Goal: Communication & Community: Answer question/provide support

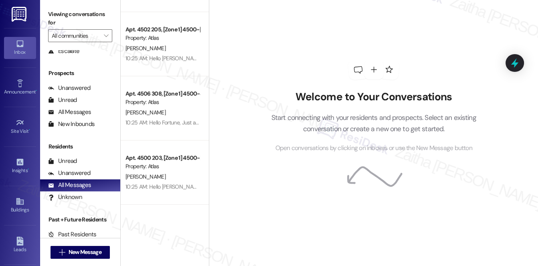
scroll to position [95, 0]
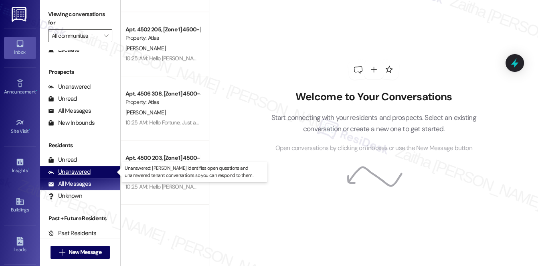
click at [73, 172] on div "Unanswered" at bounding box center [69, 172] width 43 height 8
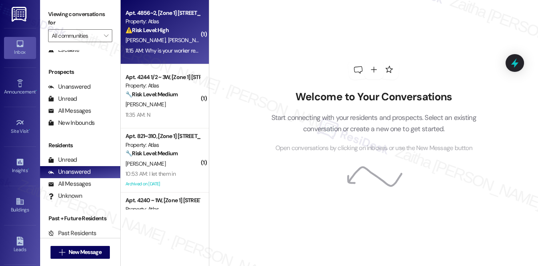
click at [183, 33] on div "⚠️ Risk Level: High The resident is expressing significant dissatisfaction with…" at bounding box center [163, 30] width 74 height 8
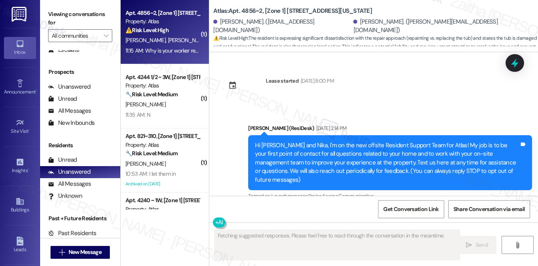
scroll to position [11806, 0]
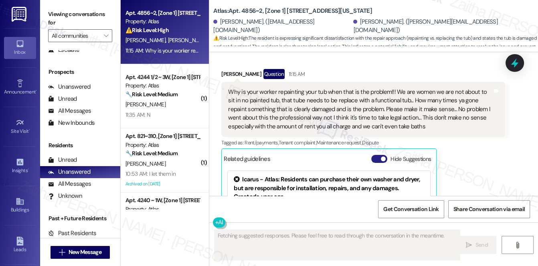
click at [375, 155] on button "Hide Suggestions" at bounding box center [379, 159] width 16 height 8
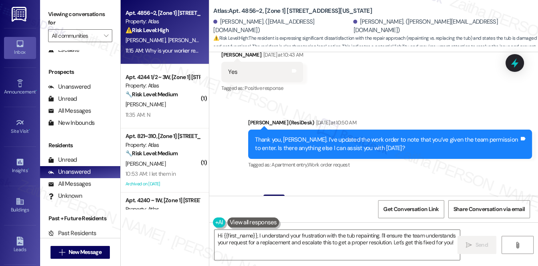
scroll to position [11664, 0]
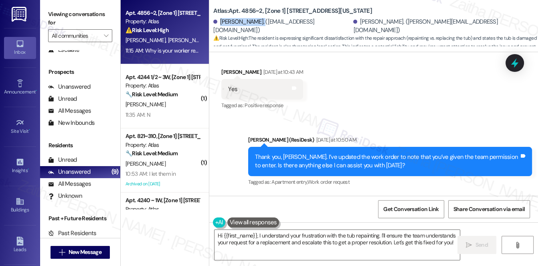
drag, startPoint x: 220, startPoint y: 25, endPoint x: 259, endPoint y: 27, distance: 38.6
click at [259, 27] on div "[PERSON_NAME]. ([EMAIL_ADDRESS][DOMAIN_NAME])" at bounding box center [282, 26] width 138 height 17
copy div "[PERSON_NAME]"
click at [517, 61] on icon at bounding box center [515, 63] width 14 height 14
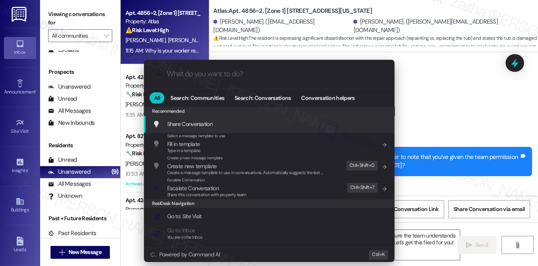
click at [474, 8] on div ".cls-1{fill:#0a055f;}.cls-2{fill:#0cc4c4;} resideskLogoBlueOrange All Search: C…" at bounding box center [269, 133] width 538 height 266
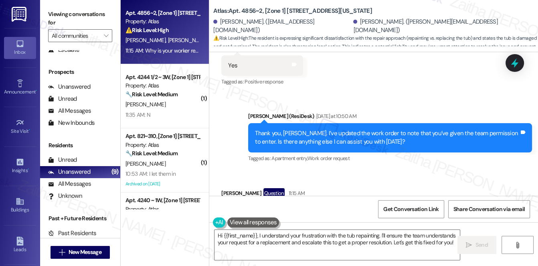
scroll to position [11700, 0]
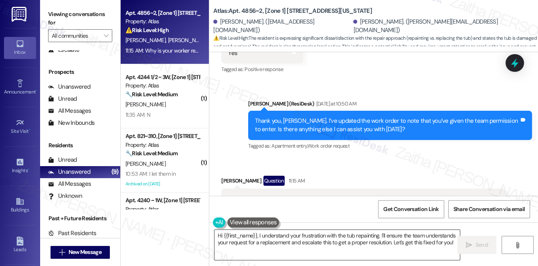
click at [453, 241] on textarea "Hi {{first_name}}, I understand your frustration with the tub repainting. I'll …" at bounding box center [338, 245] width 246 height 30
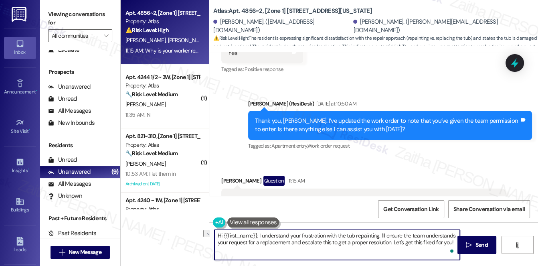
drag, startPoint x: 288, startPoint y: 242, endPoint x: 329, endPoint y: 242, distance: 40.5
click at [329, 242] on textarea "Hi {{first_name}}, I understand your frustration with the tub repainting. I'll …" at bounding box center [338, 245] width 246 height 30
click at [224, 176] on div "[PERSON_NAME] Question 11:15 AM" at bounding box center [363, 182] width 284 height 13
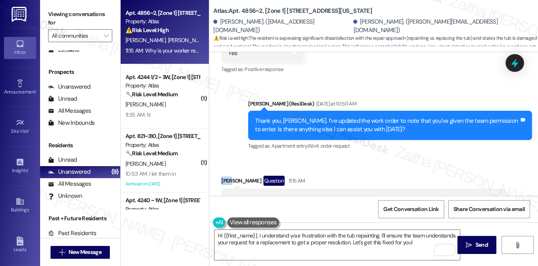
click at [224, 176] on div "[PERSON_NAME] Question 11:15 AM" at bounding box center [363, 182] width 284 height 13
copy div "Nika"
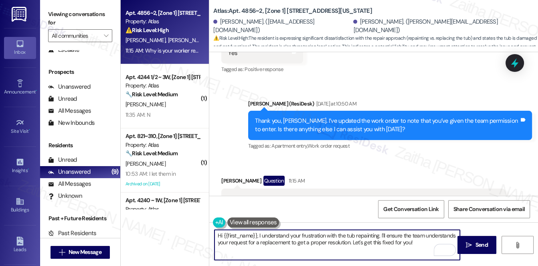
click at [245, 235] on textarea "Hi {{first_name}}, I understand your frustration with the tub repainting. I'll …" at bounding box center [338, 245] width 246 height 30
paste textarea "Nika"
click at [278, 242] on textarea "Hi Nika, I understand your frustration with the tub repainting. I'll ensure the…" at bounding box center [338, 245] width 246 height 30
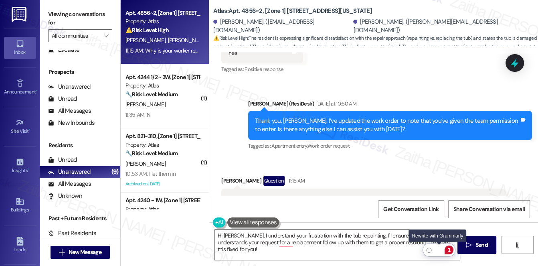
click at [437, 248] on div "Rewrite with Grammarly" at bounding box center [439, 249] width 9 height 9
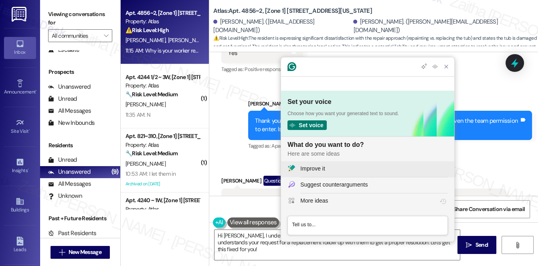
scroll to position [0, 0]
click at [338, 171] on div "Improve it" at bounding box center [374, 168] width 148 height 8
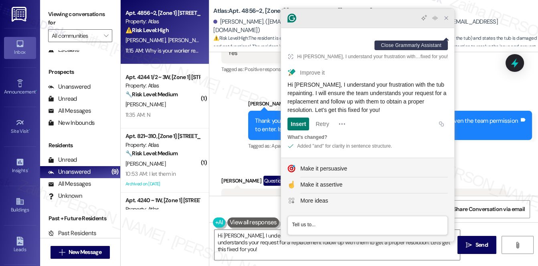
click at [444, 21] on icon "Close Grammarly Assistant" at bounding box center [446, 18] width 6 height 6
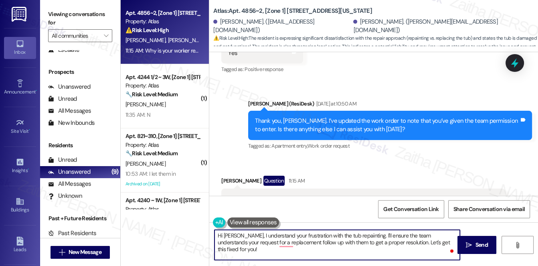
click at [277, 241] on textarea "Hi Nika, I understand your frustration with the tub repainting. I'll ensure the…" at bounding box center [338, 245] width 246 height 30
type textarea "Hi Nika, I understand your frustration with the tub repainting. I'll ensure the…"
click at [472, 244] on span " Send" at bounding box center [476, 245] width 25 height 8
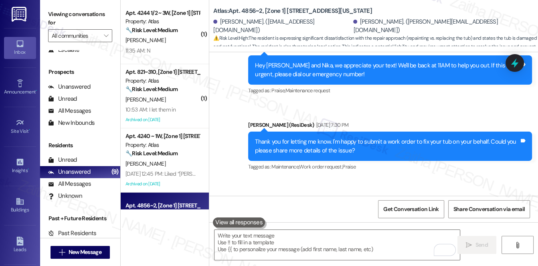
scroll to position [11080, 0]
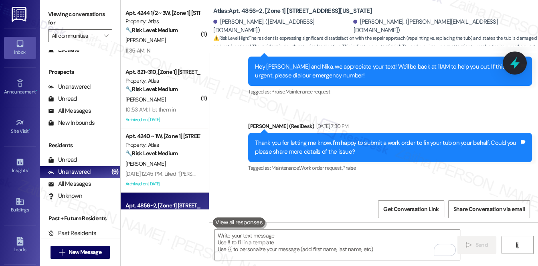
click at [517, 66] on icon at bounding box center [515, 63] width 14 height 14
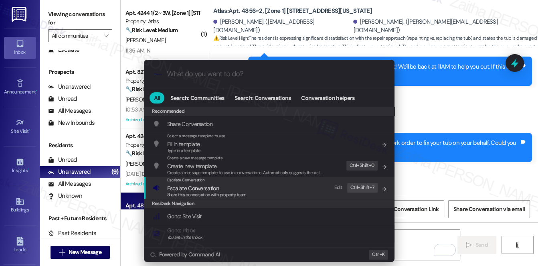
click at [200, 187] on span "Escalate Conversation" at bounding box center [193, 188] width 52 height 7
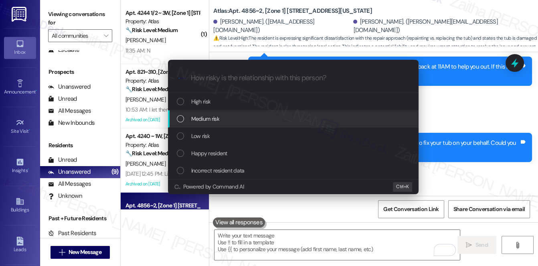
click at [226, 120] on div "Medium risk" at bounding box center [294, 118] width 235 height 9
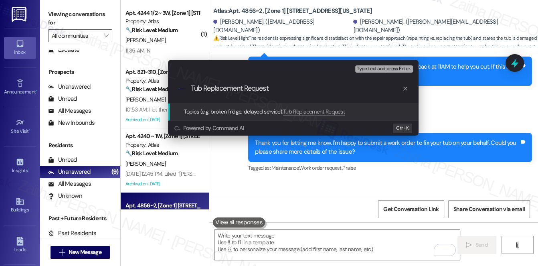
type input "Tub Replacement Request"
click at [464, 99] on div "Escalate Conversation Medium risk Topics (e.g. broken fridge, delayed service) …" at bounding box center [269, 133] width 538 height 266
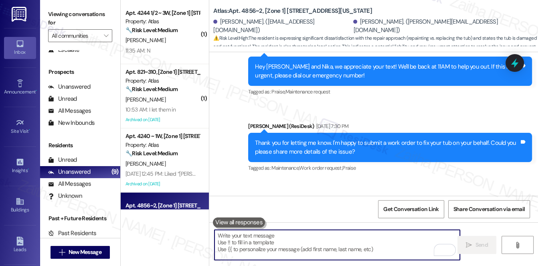
click at [271, 240] on textarea "To enrich screen reader interactions, please activate Accessibility in Grammarl…" at bounding box center [338, 245] width 246 height 30
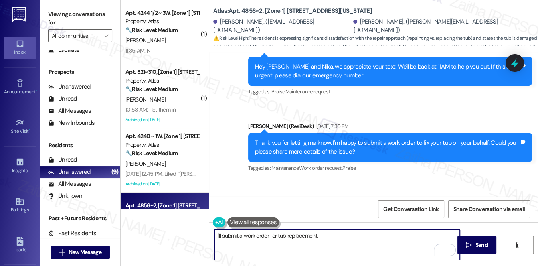
paste textarea "Do we have your permission to enter during your absence? Do you have pets that …"
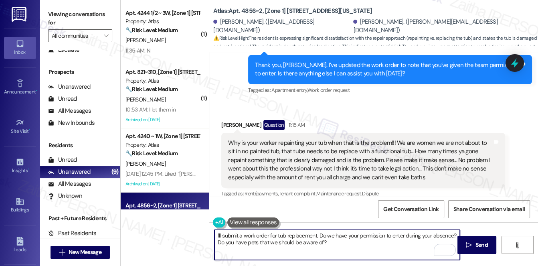
scroll to position [11764, 0]
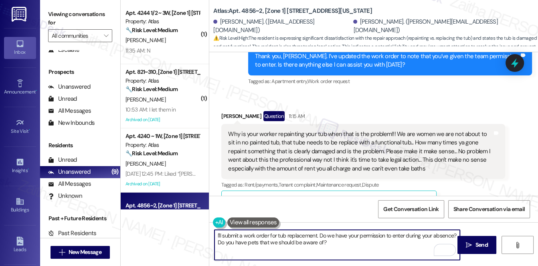
click at [243, 235] on textarea "I'll submit a work order for tub replacement. Do we have your permission to ent…" at bounding box center [338, 245] width 246 height 30
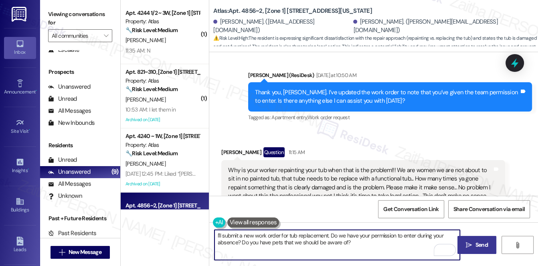
type textarea "I'll submit a new work order for tub replacement. Do we have your permission to…"
click at [485, 242] on span "Send" at bounding box center [482, 245] width 12 height 8
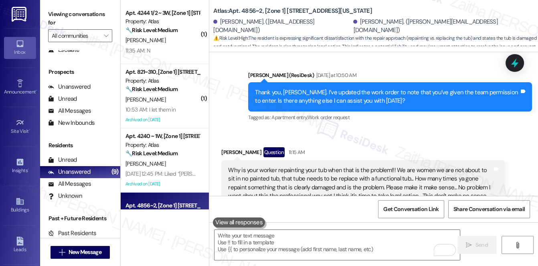
scroll to position [11700, 0]
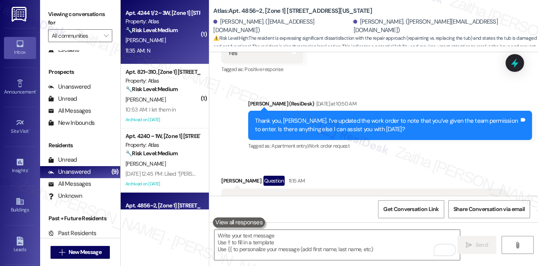
click at [189, 45] on div "J. Harris" at bounding box center [163, 40] width 76 height 10
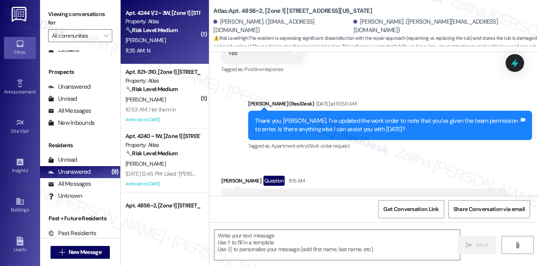
type textarea "Fetching suggested responses. Please feel free to read through the conversation…"
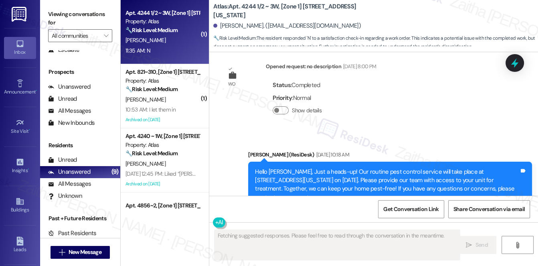
scroll to position [2221, 0]
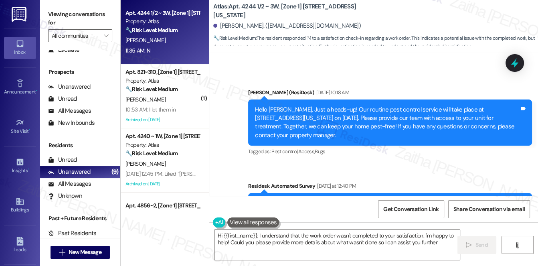
type textarea "Hi {{first_name}}, I understand that the work order wasn't completed to your sa…"
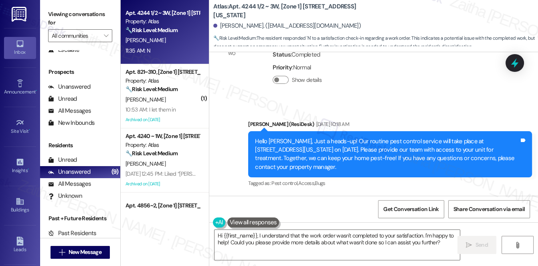
scroll to position [2185, 0]
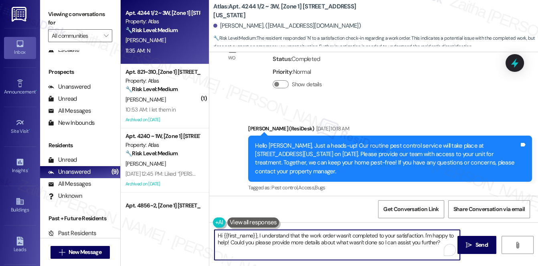
click at [431, 242] on textarea "Hi {{first_name}}, I understand that the work order wasn't completed to your sa…" at bounding box center [338, 245] width 246 height 30
click at [480, 244] on span "Send" at bounding box center [482, 245] width 12 height 8
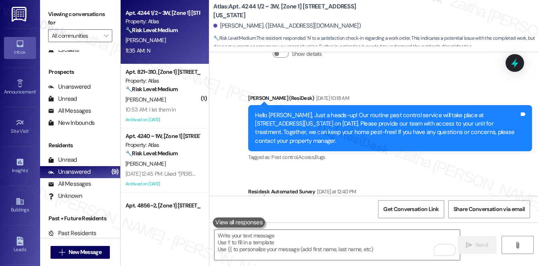
scroll to position [2221, 0]
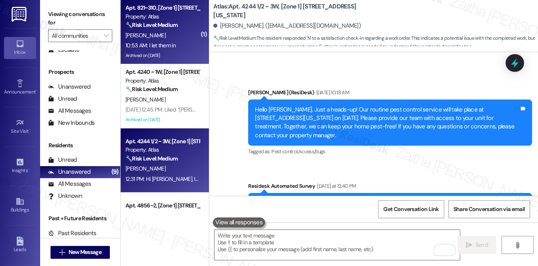
click at [178, 41] on div "10:53 AM: I let them in 10:53 AM: I let them in" at bounding box center [163, 46] width 76 height 10
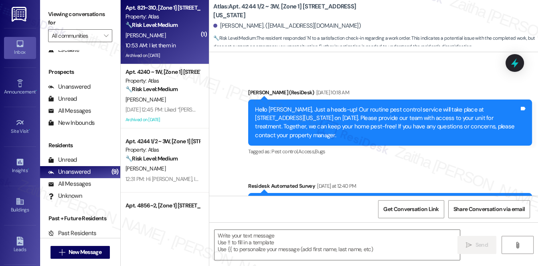
type textarea "Fetching suggested responses. Please feel free to read through the conversation…"
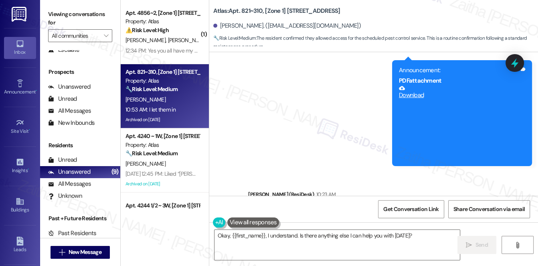
scroll to position [2965, 0]
click at [225, 235] on textarea "Okay, {{first_name}}, I understand. Is there anything else I can help you with …" at bounding box center [338, 245] width 246 height 30
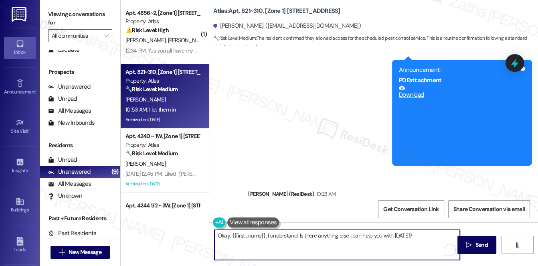
click at [225, 235] on textarea "Okay, {{first_name}}, I understand. Is there anything else I can help you with …" at bounding box center [338, 245] width 246 height 30
click at [305, 234] on textarea "Thanks for confirming, {{first_name}}, I understand. Is there anything else I c…" at bounding box center [338, 245] width 246 height 30
click at [320, 234] on textarea "Thanks for confirming, {{first_name}}! I understand. Is there anything else I c…" at bounding box center [338, 245] width 246 height 30
drag, startPoint x: 307, startPoint y: 232, endPoint x: 436, endPoint y: 233, distance: 128.3
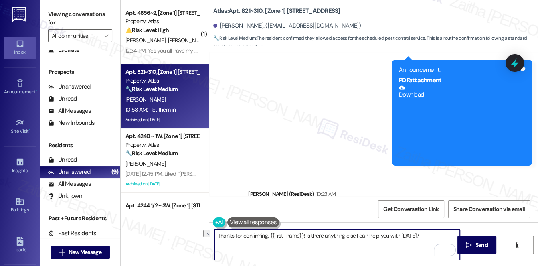
click at [436, 233] on textarea "Thanks for confirming, {{first_name}}! Is there anything else I can help you wi…" at bounding box center [338, 245] width 246 height 30
paste textarea "Please don't hesitate to contact us if you have any other concerns or home-rela…"
click at [368, 236] on textarea "Thanks for confirming, {{first_name}}! Please don't hesitate to contact us if y…" at bounding box center [338, 245] width 246 height 30
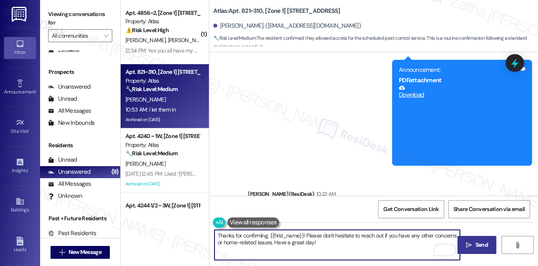
type textarea "Thanks for confirming, {{first_name}}! Please don't hesitate to reach out if yo…"
click at [471, 241] on span " Send" at bounding box center [476, 245] width 25 height 8
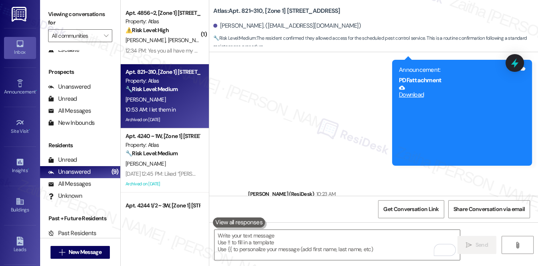
scroll to position [2964, 0]
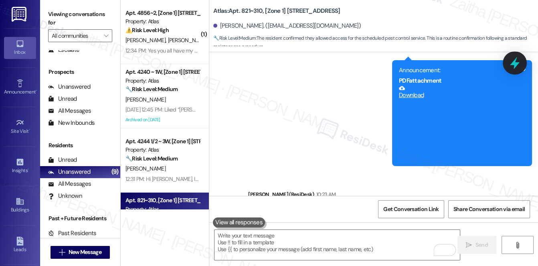
click at [517, 60] on icon at bounding box center [515, 63] width 14 height 14
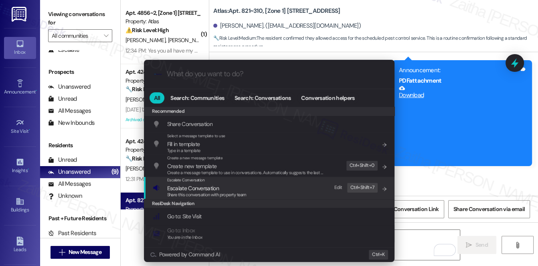
click at [184, 187] on span "Escalate Conversation" at bounding box center [193, 188] width 52 height 7
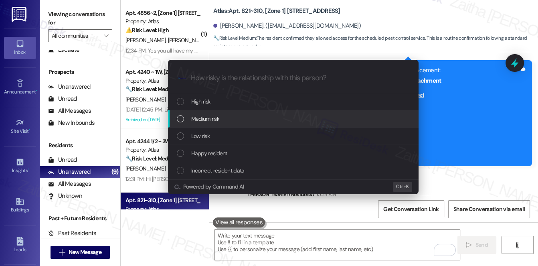
click at [214, 119] on span "Medium risk" at bounding box center [205, 118] width 28 height 9
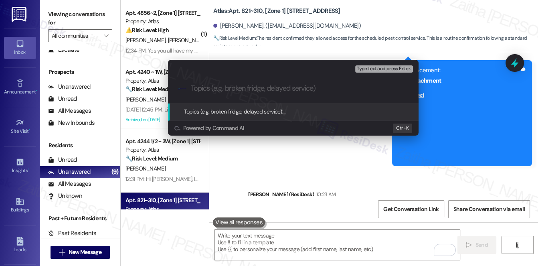
paste input "Pest Control Routine Service- Permission"
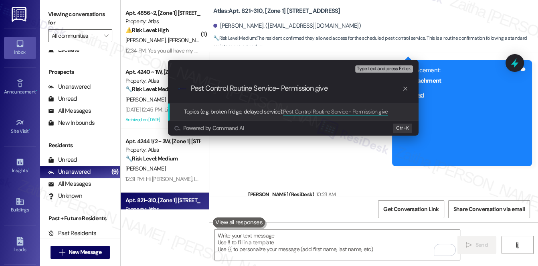
type input "Pest Control Routine Service- Permission given"
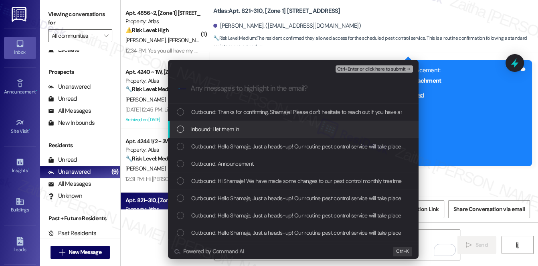
click at [277, 129] on div "Inbound: I let them in" at bounding box center [294, 129] width 235 height 9
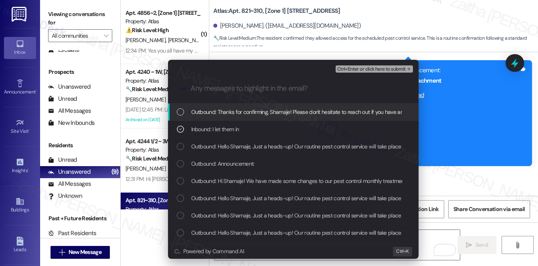
click at [384, 68] on span "Ctrl+Enter or click here to submit" at bounding box center [371, 70] width 69 height 6
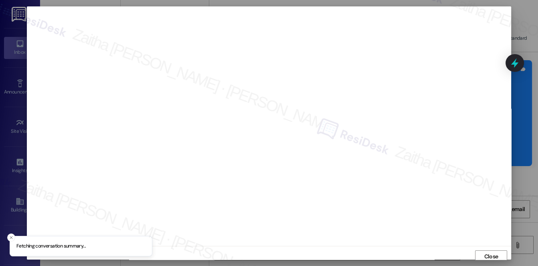
scroll to position [3, 0]
click at [496, 253] on span "Close" at bounding box center [492, 253] width 14 height 8
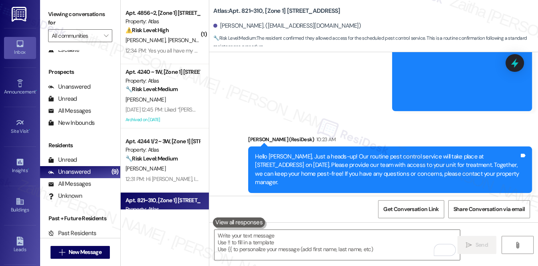
scroll to position [3029, 0]
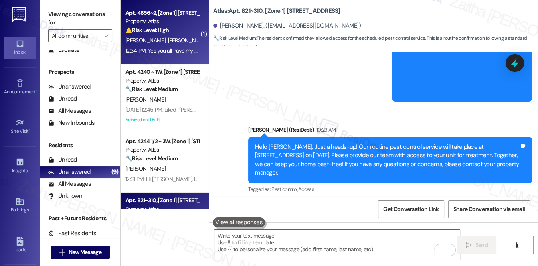
click at [168, 37] on span "[PERSON_NAME]" at bounding box center [188, 39] width 40 height 7
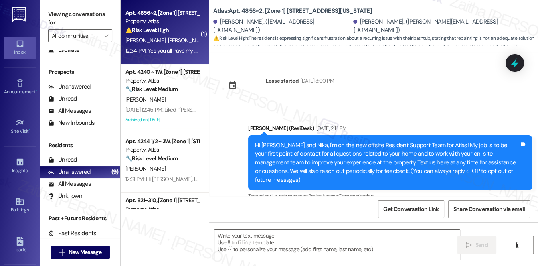
scroll to position [11909, 0]
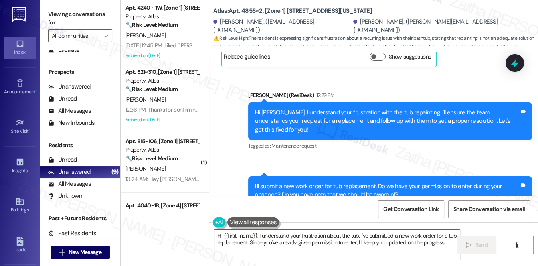
type textarea "Hi {{first_name}}, I understand your frustration about the tub. I've submitted …"
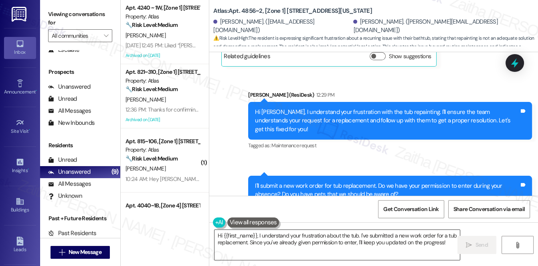
click at [221, 234] on textarea "Hi {{first_name}}, I understand your frustration about the tub. I've submitted …" at bounding box center [338, 245] width 246 height 30
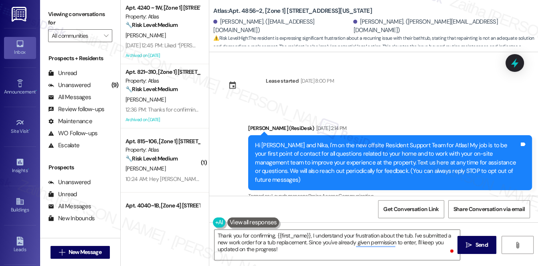
scroll to position [11909, 0]
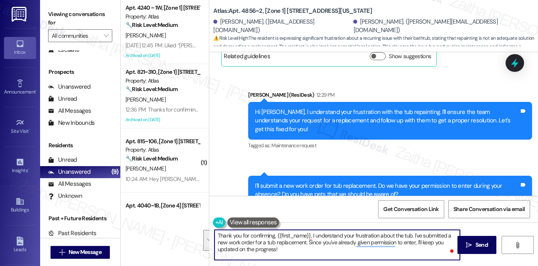
drag, startPoint x: 311, startPoint y: 235, endPoint x: 328, endPoint y: 254, distance: 25.8
click at [328, 254] on textarea "Thank you for confirming, {{first_name}}, I understand your frustration about t…" at bounding box center [338, 245] width 246 height 30
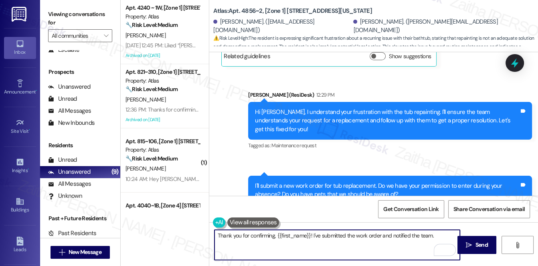
paste textarea "Is there anything I can assist you with?"
click at [237, 245] on textarea "Thank you for confirming, {{first_name}}! I've submitted the work order and not…" at bounding box center [338, 245] width 246 height 30
type textarea "Thank you for confirming, {{first_name}}! I've submitted the work order and not…"
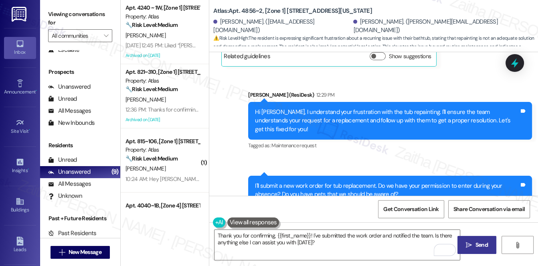
click at [485, 245] on span "Send" at bounding box center [482, 245] width 12 height 8
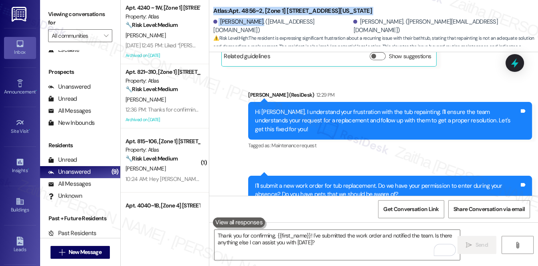
scroll to position [11909, 0]
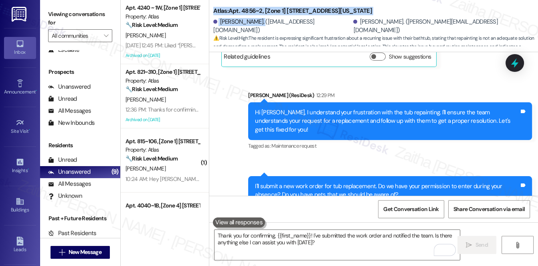
drag, startPoint x: 218, startPoint y: 23, endPoint x: 258, endPoint y: 31, distance: 41.3
copy div "Atlas: Apt. 4856~2, [Zone 1] 4850-58 S Michigan Ave Caprice Birgans"
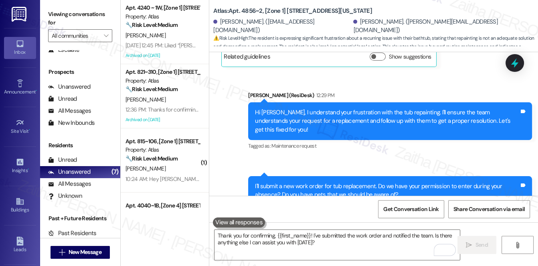
drag, startPoint x: 285, startPoint y: 61, endPoint x: 252, endPoint y: 45, distance: 37.0
click at [284, 85] on div "Sent via SMS Sarah (ResiDesk) 12:29 PM Hi Nika, I understand your frustration w…" at bounding box center [390, 121] width 296 height 73
drag, startPoint x: 219, startPoint y: 26, endPoint x: 257, endPoint y: 22, distance: 38.3
click at [257, 22] on div "[PERSON_NAME]. ([EMAIL_ADDRESS][DOMAIN_NAME])" at bounding box center [282, 26] width 138 height 17
copy div "[PERSON_NAME]"
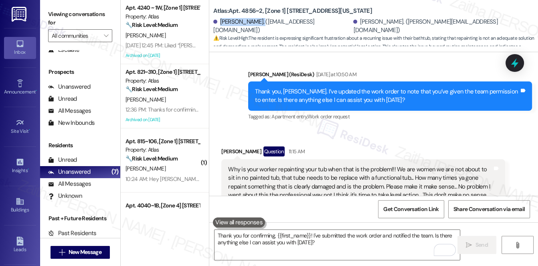
scroll to position [11718, 0]
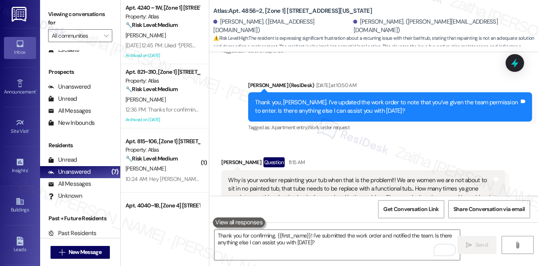
drag, startPoint x: 271, startPoint y: 103, endPoint x: 338, endPoint y: 69, distance: 74.8
click at [338, 151] on div "Received via SMS Nika Bournes Question 11:15 AM Why is your worker repainting y…" at bounding box center [363, 207] width 296 height 112
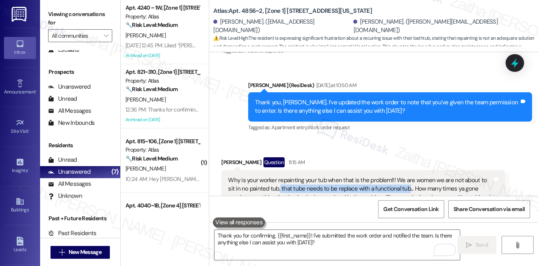
drag, startPoint x: 272, startPoint y: 102, endPoint x: 398, endPoint y: 102, distance: 126.7
click at [398, 176] on div "Why is your worker repainting your tub when that is the problem!!! We are women…" at bounding box center [360, 197] width 264 height 43
copy div "that tube needs to be replace with a functional tub"
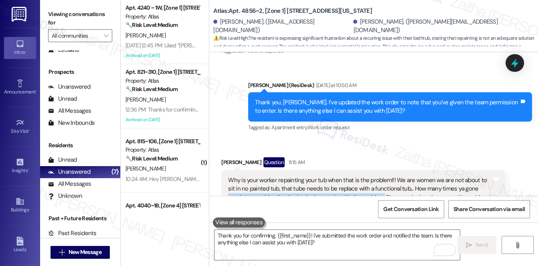
drag, startPoint x: 466, startPoint y: 101, endPoint x: 363, endPoint y: 113, distance: 102.9
click at [363, 176] on div "Why is your worker repainting your tub when that is the problem!!! We are women…" at bounding box center [360, 197] width 264 height 43
copy div "repaint something that is clearly damaged and is the problem."
click at [479, 225] on div "Tagged as: Rent/payments , Click to highlight conversations about Rent/payments…" at bounding box center [363, 231] width 284 height 12
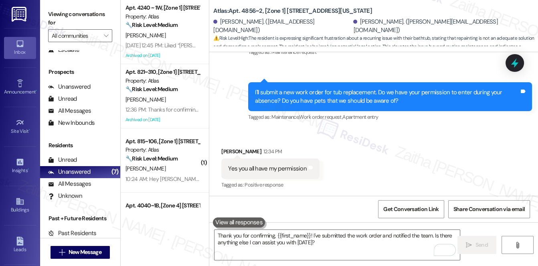
scroll to position [12029, 0]
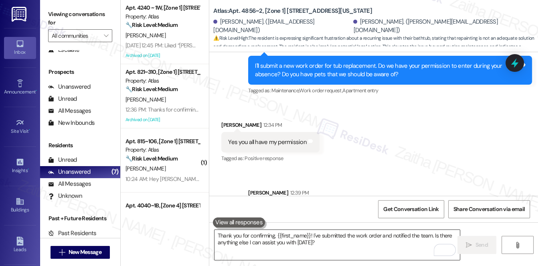
click at [258, 239] on textarea "Thank you for confirming, {{first_name}}! I've submitted the work order and not…" at bounding box center [338, 245] width 246 height 30
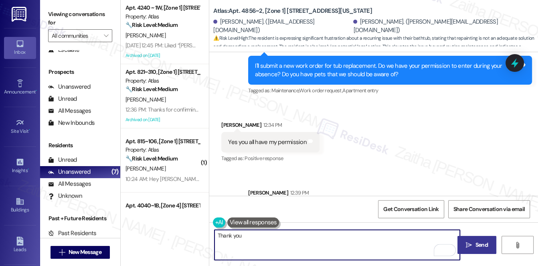
click at [226, 253] on div "Nika Bournes 12:42 PM" at bounding box center [265, 258] width 89 height 11
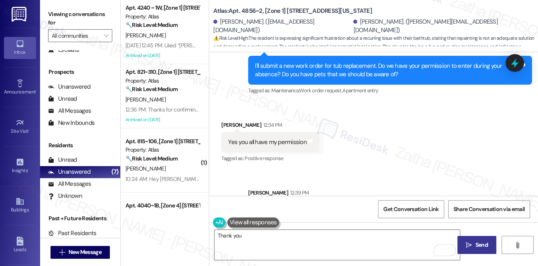
click at [226, 253] on div "Nika Bournes 12:42 PM" at bounding box center [265, 258] width 89 height 11
copy div "Nika"
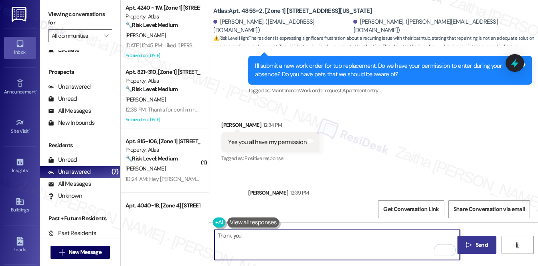
click at [262, 237] on textarea "Thank you" at bounding box center [338, 245] width 246 height 30
paste textarea "Nika"
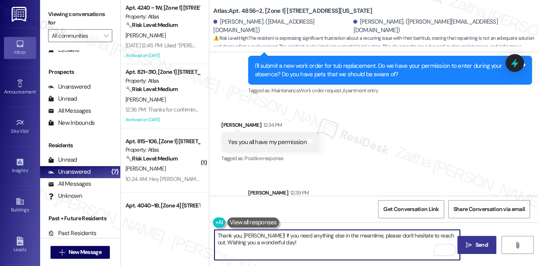
type textarea "Thank you, Nika! If you need anything else in the meantime, please don't hesita…"
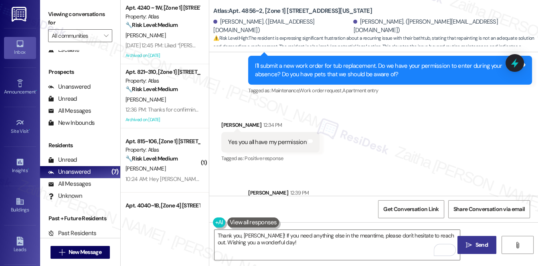
click at [476, 241] on span "Send" at bounding box center [482, 245] width 12 height 8
drag, startPoint x: 515, startPoint y: 65, endPoint x: 508, endPoint y: 69, distance: 7.9
click at [515, 65] on icon at bounding box center [514, 63] width 7 height 10
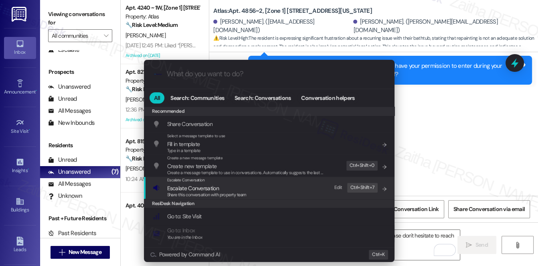
click at [196, 185] on span "Escalate Conversation" at bounding box center [193, 188] width 52 height 7
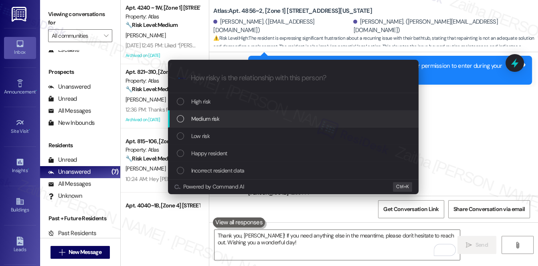
click at [233, 114] on div "Medium risk" at bounding box center [294, 118] width 235 height 9
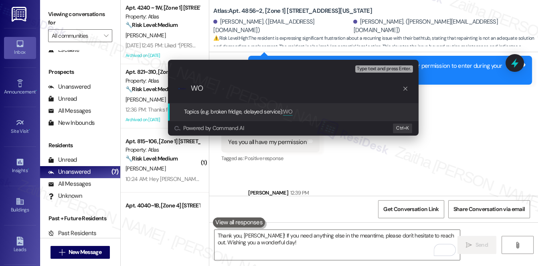
paste input "#169180"
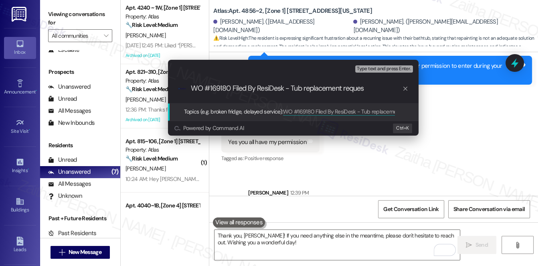
type input "WO #169180 Filed By ResiDesk - Tub replacement request"
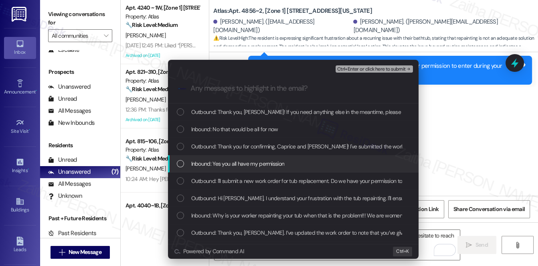
click at [250, 166] on span "Inbound: Yes you all have my permission" at bounding box center [237, 163] width 93 height 9
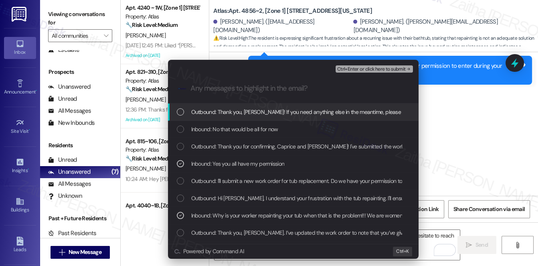
click at [370, 69] on span "Ctrl+Enter or click here to submit" at bounding box center [371, 70] width 69 height 6
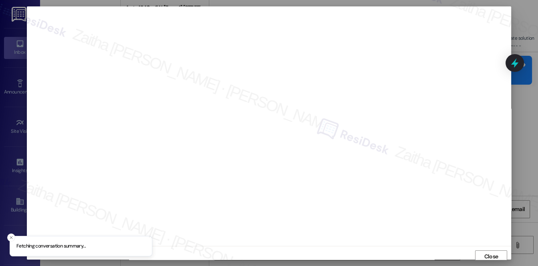
scroll to position [3, 0]
drag, startPoint x: 484, startPoint y: 250, endPoint x: 483, endPoint y: 246, distance: 4.1
click at [485, 250] on span "Close" at bounding box center [492, 253] width 14 height 8
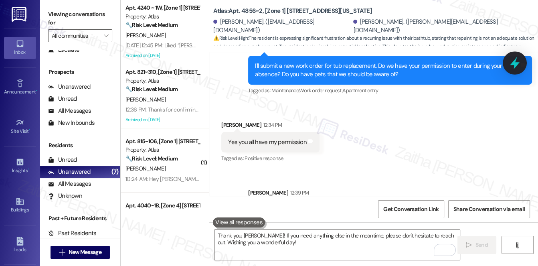
click at [513, 67] on icon at bounding box center [515, 63] width 14 height 14
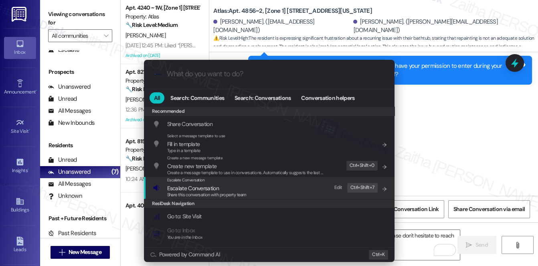
click at [197, 188] on span "Escalate Conversation" at bounding box center [193, 188] width 52 height 7
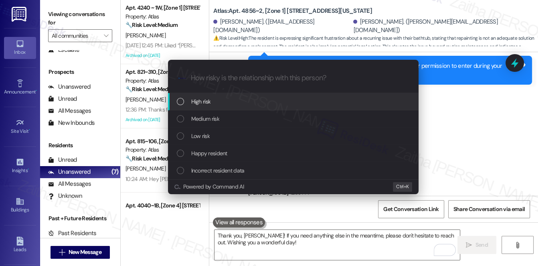
click at [207, 117] on span "Medium risk" at bounding box center [205, 118] width 28 height 9
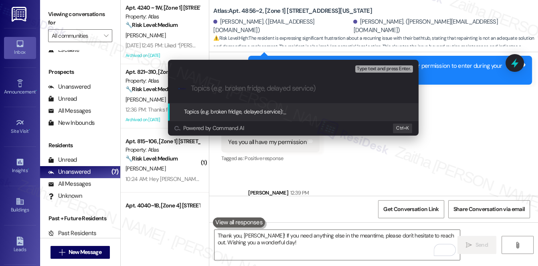
paste input "WO #169180 Filed By ResiDesk - Tub replacement request"
type input "WO #169180 Filed By ResiDesk - Tub replacement request"
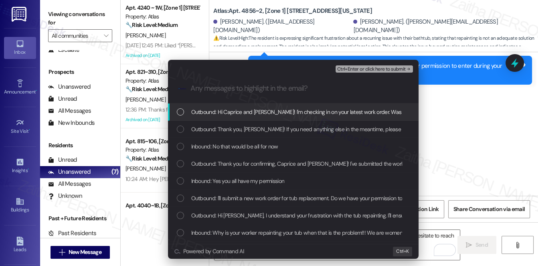
click at [220, 179] on span "Inbound: Yes you all have my permission" at bounding box center [237, 180] width 93 height 9
click at [371, 72] on span "Ctrl+Enter or click here to submit" at bounding box center [371, 70] width 69 height 6
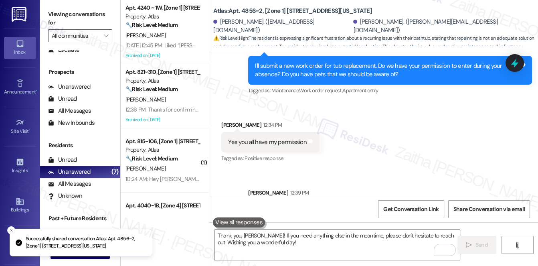
scroll to position [0, 0]
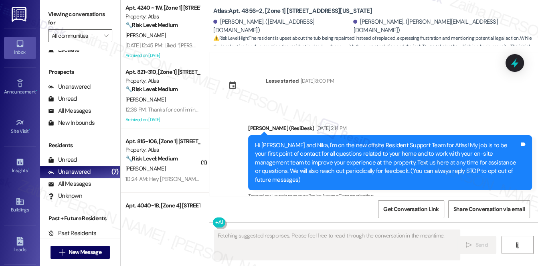
type textarea "Fetching suggested responses. Please feel free to read through the conversation…"
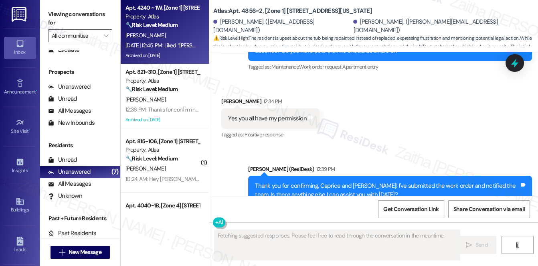
click at [186, 32] on div "[PERSON_NAME]" at bounding box center [163, 35] width 76 height 10
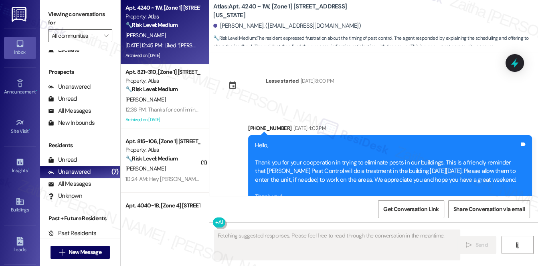
scroll to position [12876, 0]
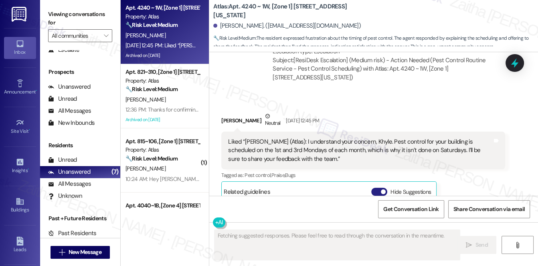
click at [374, 188] on button "Hide Suggestions" at bounding box center [379, 192] width 16 height 8
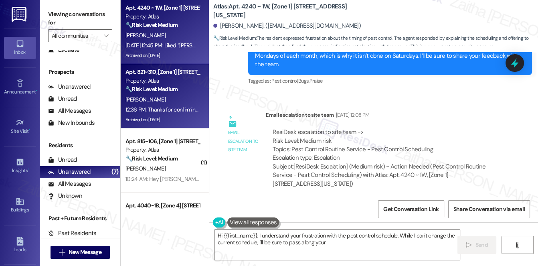
type textarea "Hi {{first_name}}, I understand your frustration with the pest control schedule…"
click at [169, 109] on div "12:36 PM: Thanks for confirming, Shamaje! Please don't hesitate to reach out if…" at bounding box center [300, 109] width 348 height 7
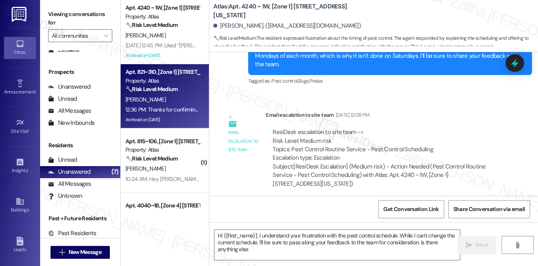
type textarea "Hi {{first_name}}, I understand your frustration with the pest control schedule…"
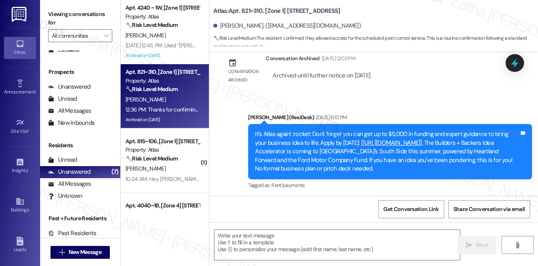
type textarea "Fetching suggested responses. Please feel free to read through the conversation…"
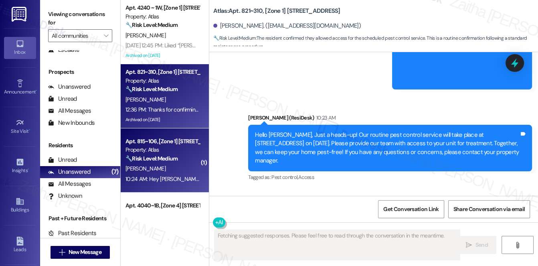
scroll to position [36, 0]
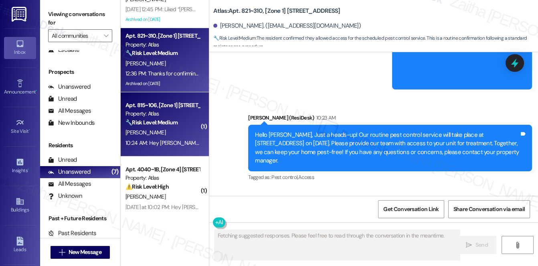
click at [183, 126] on div "Apt. 815~106, [Zone 1] 811-833 E 46th Street Property: Atlas 🔧 Risk Level: Medi…" at bounding box center [163, 113] width 76 height 27
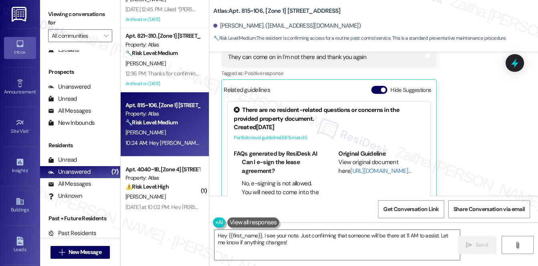
scroll to position [173, 0]
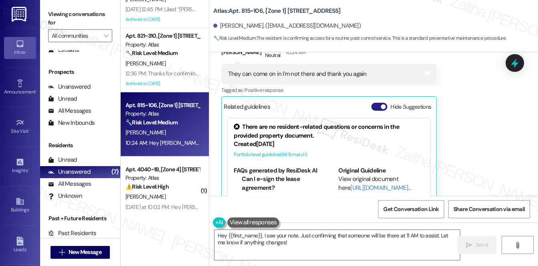
click at [376, 106] on button "Hide Suggestions" at bounding box center [379, 107] width 16 height 8
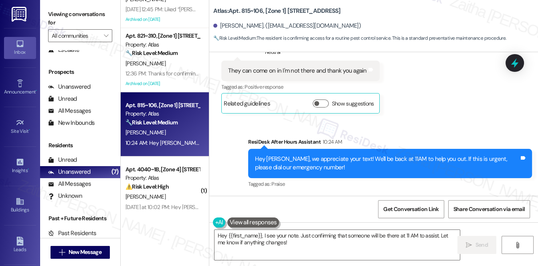
scroll to position [176, 0]
click at [221, 233] on textarea "Hey {{first_name}}, I see your note. Just confirming that someone will be there…" at bounding box center [338, 245] width 246 height 30
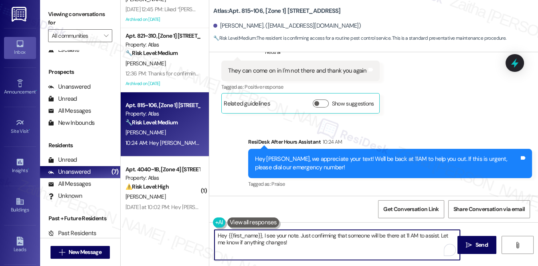
click at [221, 233] on textarea "Hey {{first_name}}, I see your note. Just confirming that someone will be there…" at bounding box center [338, 245] width 246 height 30
click at [311, 237] on textarea "Thank you for confirming, {{first_name}}, I see your note. Just confirming that…" at bounding box center [338, 245] width 246 height 30
drag, startPoint x: 314, startPoint y: 235, endPoint x: 333, endPoint y: 244, distance: 21.0
click at [332, 245] on textarea "Thank you for confirming, {{first_name}}! I see your note. Just confirming that…" at bounding box center [338, 245] width 246 height 30
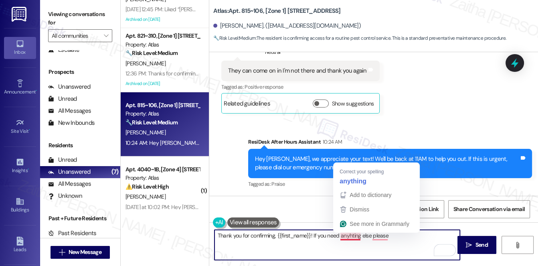
click at [352, 235] on textarea "Thank you for confirming, {{first_name}}! If you need anyhting else please" at bounding box center [338, 245] width 246 height 30
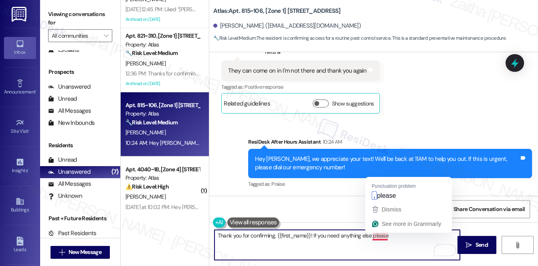
click at [382, 236] on textarea "Thank you for confirming, {{first_name}}! If you need anything else please" at bounding box center [338, 245] width 246 height 30
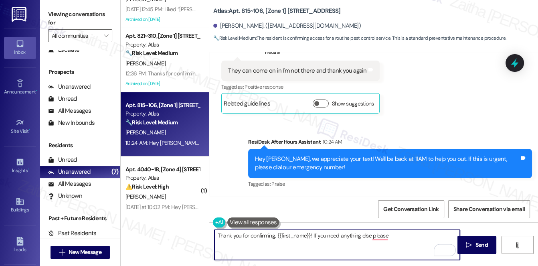
click at [401, 235] on textarea "Thank you for confirming, {{first_name}}! If you need anything else please" at bounding box center [338, 245] width 246 height 30
click at [449, 233] on textarea "Thank you for confirming, {{first_name}}! If you need anything else, please don…" at bounding box center [338, 245] width 246 height 30
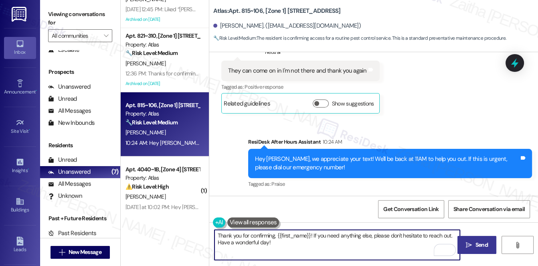
type textarea "Thank you for confirming, {{first_name}}! If you need anything else, please don…"
drag, startPoint x: 488, startPoint y: 240, endPoint x: 479, endPoint y: 226, distance: 16.9
click at [488, 241] on span "Send" at bounding box center [482, 245] width 12 height 8
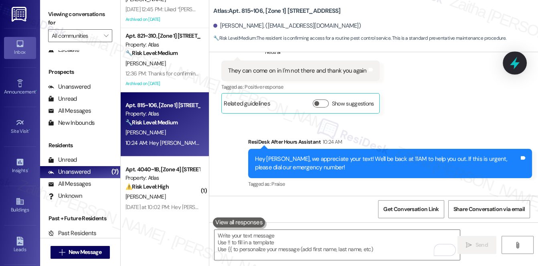
click at [517, 62] on icon at bounding box center [515, 63] width 14 height 14
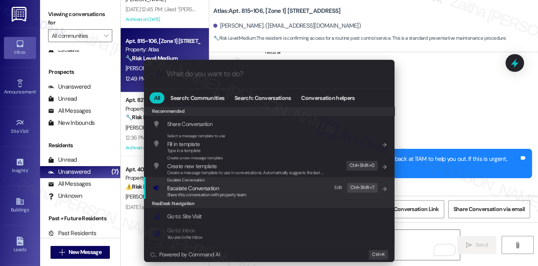
click at [193, 189] on span "Escalate Conversation" at bounding box center [193, 188] width 52 height 7
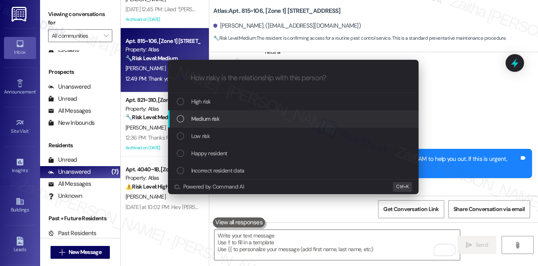
click at [207, 122] on span "Medium risk" at bounding box center [205, 118] width 28 height 9
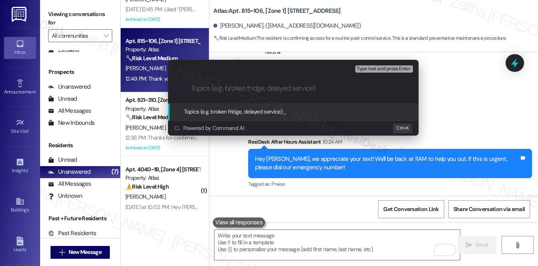
paste input "Pest Control Routine Service- Permission"
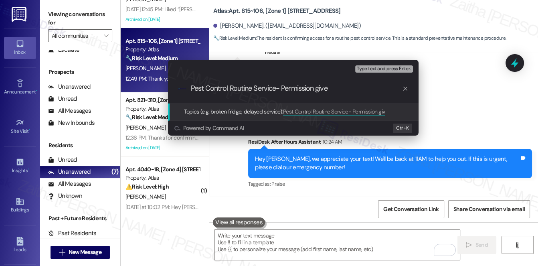
type input "Pest Control Routine Service- Permission given"
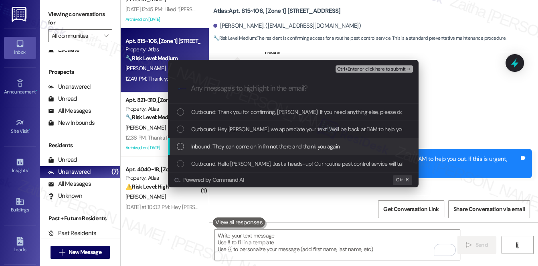
click at [237, 148] on span "Inbound: They can come on in I'm not there and thank you again" at bounding box center [265, 146] width 149 height 9
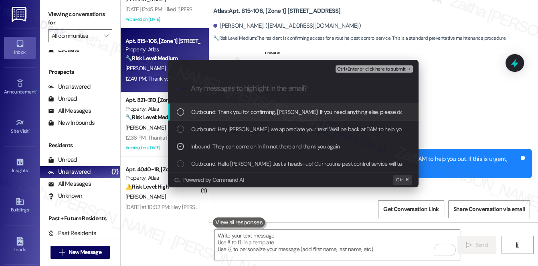
click at [359, 71] on span "Ctrl+Enter or click here to submit" at bounding box center [371, 70] width 69 height 6
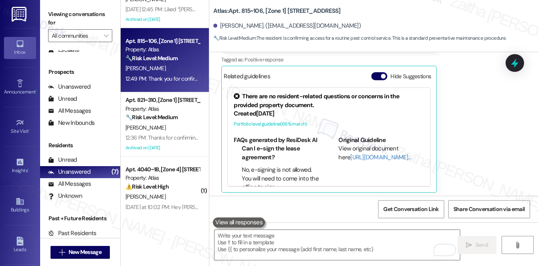
scroll to position [206, 0]
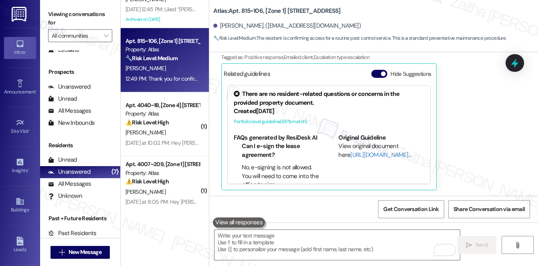
click at [177, 122] on div "⚠️ Risk Level: High The resident reports a cockroach sighting in their bathroom…" at bounding box center [163, 122] width 74 height 8
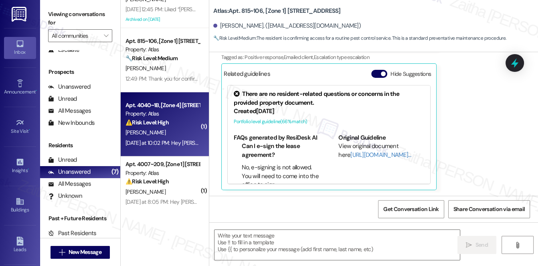
type textarea "Fetching suggested responses. Please feel free to read through the conversation…"
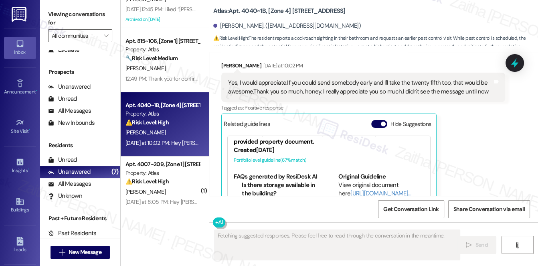
scroll to position [0, 0]
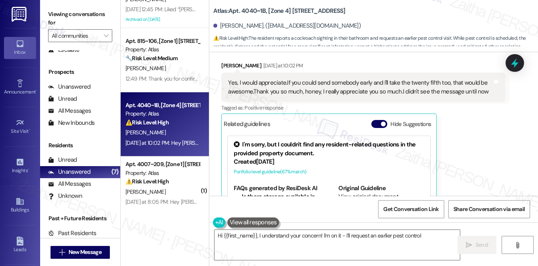
drag, startPoint x: 374, startPoint y: 68, endPoint x: 381, endPoint y: 77, distance: 11.2
click at [374, 120] on button "Hide Suggestions" at bounding box center [379, 124] width 16 height 8
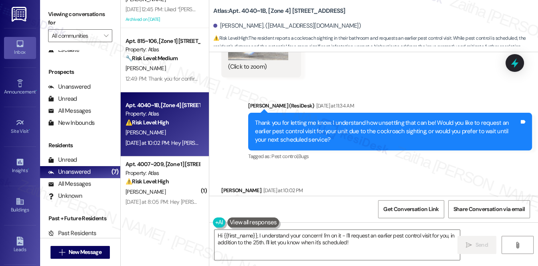
scroll to position [6269, 0]
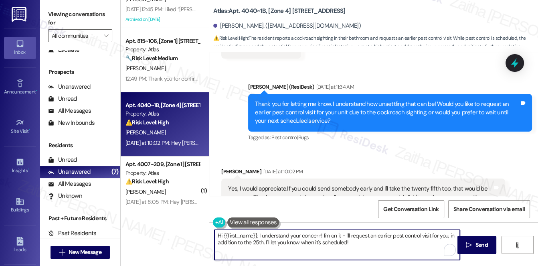
drag, startPoint x: 266, startPoint y: 241, endPoint x: 371, endPoint y: 243, distance: 105.5
click at [371, 243] on textarea "Hi {{first_name}}, I understand your concern! I'm on it - I'll request an earli…" at bounding box center [338, 245] width 246 height 30
type textarea "Hi {{first_name}}, I understand your concern! I'm on it - I'll request an earli…"
click at [363, 236] on textarea "Hi {{first_name}}, I understand your concern! I'm on it - I'll request an earli…" at bounding box center [338, 245] width 246 height 30
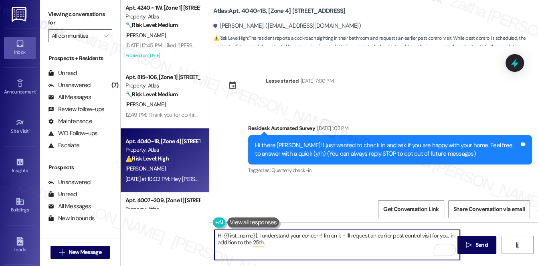
scroll to position [6269, 0]
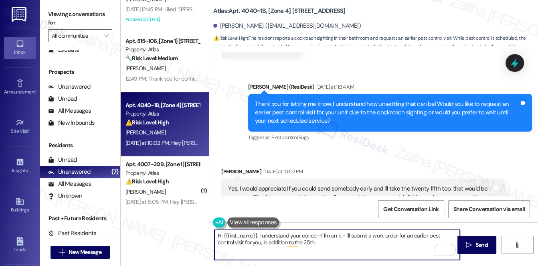
click at [309, 243] on textarea "Hi {{first_name}}, I understand your concern! I'm on it - I'll submit a work or…" at bounding box center [338, 245] width 246 height 30
paste textarea "Do we have your permission to enter during your absence? Do you have pets that …"
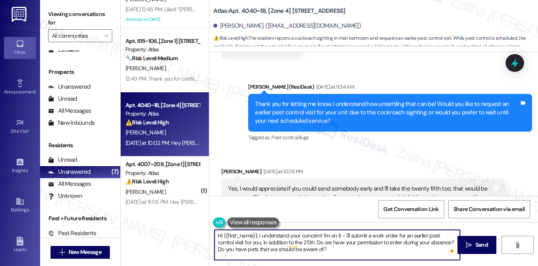
click at [343, 234] on textarea "Hi {{first_name}}, I understand your concern! I'm on it - I'll submit a work or…" at bounding box center [338, 245] width 246 height 30
type textarea "Hi {{first_name}}, I understand your concern! I'll submit a work order for an e…"
click at [484, 244] on span "Send" at bounding box center [482, 245] width 12 height 8
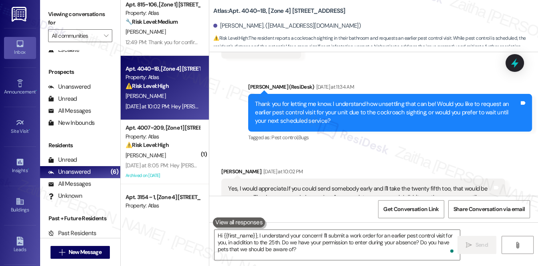
scroll to position [6265, 0]
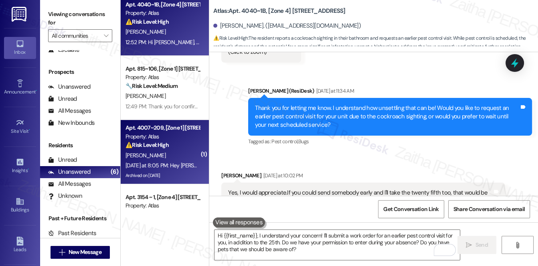
click at [178, 152] on div "[PERSON_NAME]" at bounding box center [163, 155] width 76 height 10
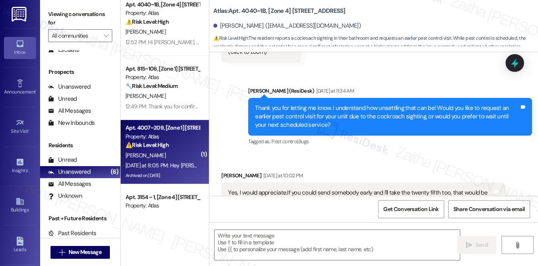
type textarea "Fetching suggested responses. Please feel free to read through the conversation…"
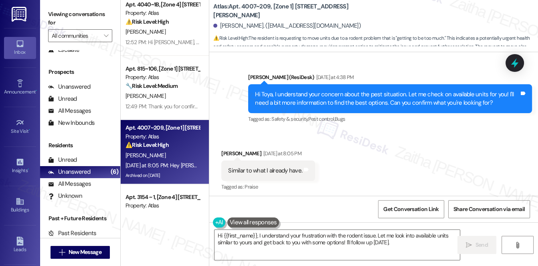
scroll to position [9160, 0]
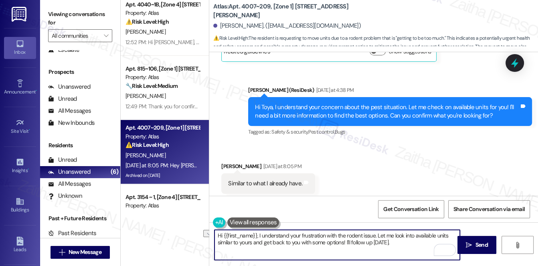
drag, startPoint x: 259, startPoint y: 234, endPoint x: 375, endPoint y: 236, distance: 116.7
click at [375, 236] on textarea "Hi {{first_name}}, I understand your frustration with the rodent issue. Let me …" at bounding box center [338, 245] width 246 height 30
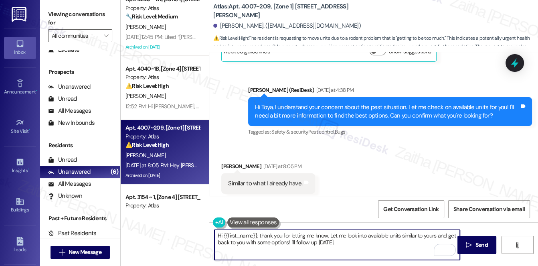
click at [221, 234] on textarea "Hi {{first_name}}, thank you for letting me know. Let me look into available un…" at bounding box center [338, 245] width 246 height 30
drag, startPoint x: 336, startPoint y: 235, endPoint x: 265, endPoint y: 239, distance: 70.7
click at [265, 239] on textarea "Got it, {{first_name}}, thank you for letting me know. Let me look into availab…" at bounding box center [338, 245] width 246 height 30
click at [273, 240] on textarea "Got it, {{first_name}}! Let me look into available units similar to yours and g…" at bounding box center [338, 245] width 246 height 30
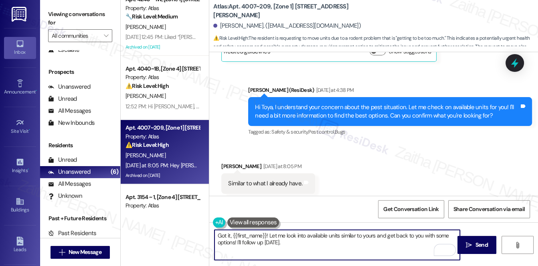
click at [273, 240] on textarea "Got it, {{first_name}}! Let me look into available units similar to yours and g…" at bounding box center [338, 245] width 246 height 30
type textarea "Got it, {{first_name}}! Let me look into available units similar to yours and g…"
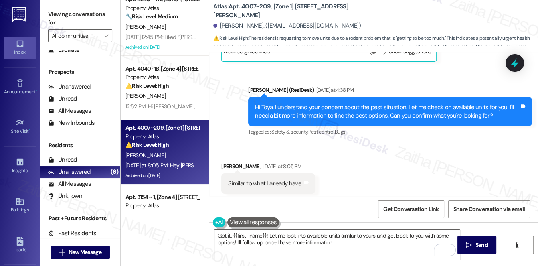
drag, startPoint x: 475, startPoint y: 242, endPoint x: 467, endPoint y: 227, distance: 16.7
click at [476, 242] on span "Send" at bounding box center [482, 245] width 12 height 8
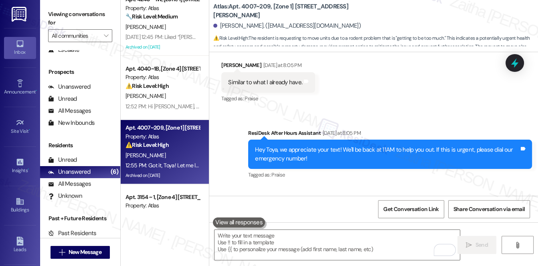
scroll to position [9297, 0]
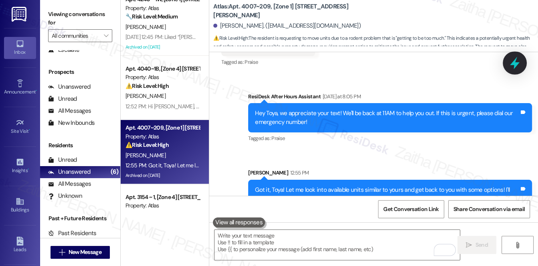
click at [511, 62] on icon at bounding box center [515, 63] width 14 height 14
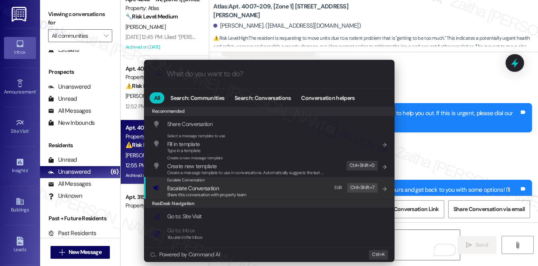
click at [203, 185] on span "Escalate Conversation" at bounding box center [193, 188] width 52 height 7
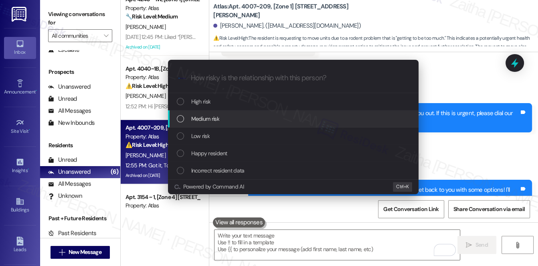
click at [219, 115] on span "Medium risk" at bounding box center [205, 118] width 28 height 9
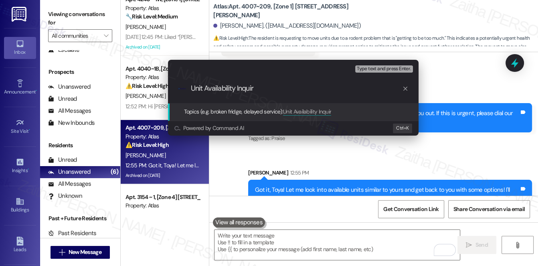
type input "Unit Availability Inquiry"
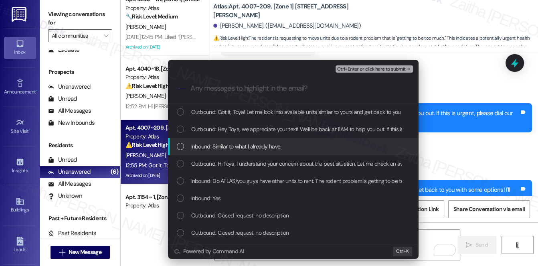
click at [270, 148] on span "Inbound: Similar to what I already have." at bounding box center [236, 146] width 90 height 9
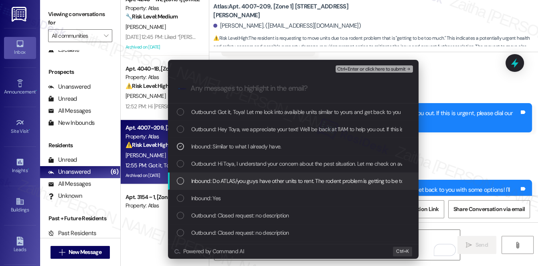
click at [270, 182] on span "Inbound: Do ATLAS/you guys have other units to rent. The rodent problem is gett…" at bounding box center [307, 180] width 233 height 9
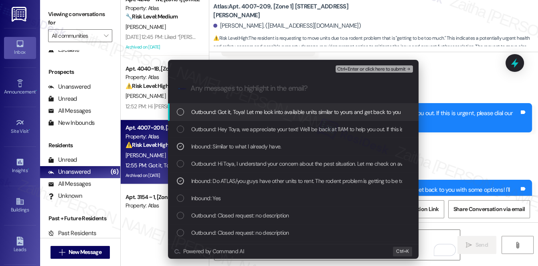
click at [359, 69] on span "Ctrl+Enter or click here to submit" at bounding box center [371, 70] width 69 height 6
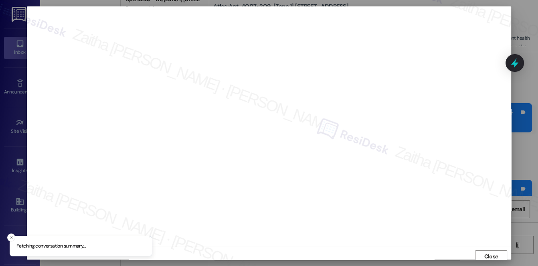
scroll to position [3, 0]
click at [488, 250] on span "Close" at bounding box center [492, 253] width 14 height 8
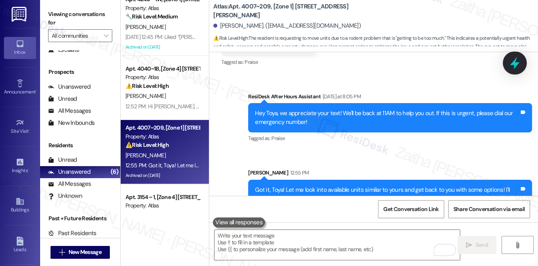
click at [512, 59] on icon at bounding box center [515, 63] width 14 height 14
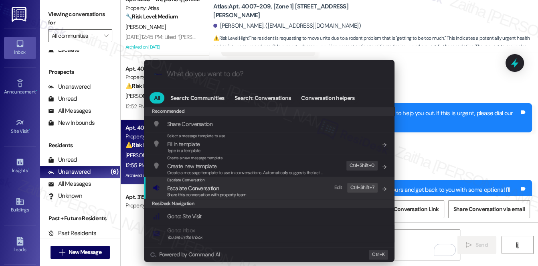
click at [176, 185] on span "Escalate Conversation" at bounding box center [193, 188] width 52 height 7
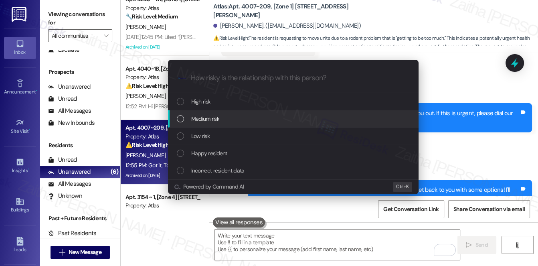
click at [201, 120] on span "Medium risk" at bounding box center [205, 118] width 28 height 9
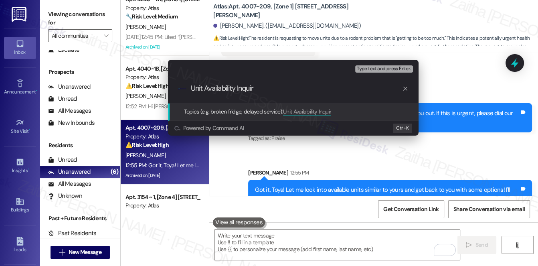
type input "Unit Availability Inquiry"
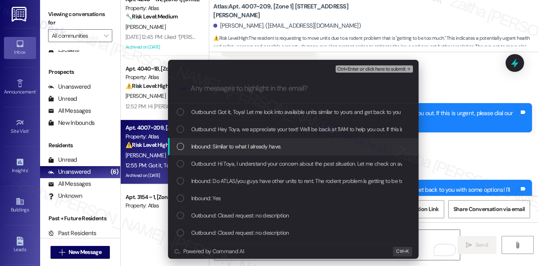
click at [221, 144] on span "Inbound: Similar to what I already have." at bounding box center [236, 146] width 90 height 9
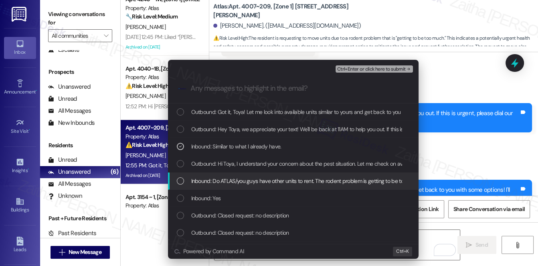
click at [242, 183] on span "Inbound: Do ATLAS/you guys have other units to rent. The rodent problem is gett…" at bounding box center [307, 180] width 233 height 9
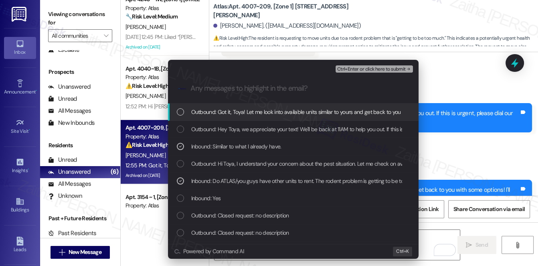
click at [365, 69] on span "Ctrl+Enter or click here to submit" at bounding box center [371, 70] width 69 height 6
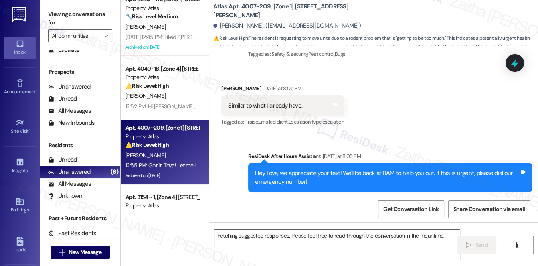
scroll to position [9156, 0]
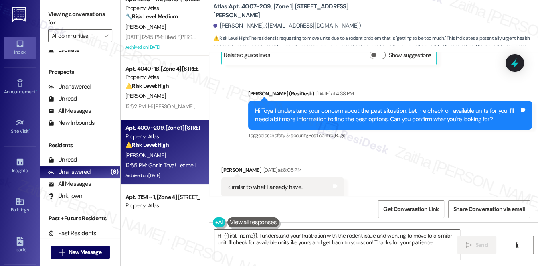
type textarea "Hi {{first_name}}, I understand your frustration with the rodent issue and want…"
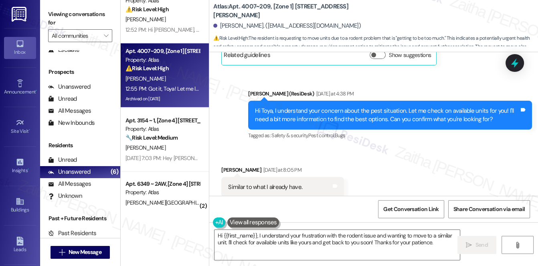
scroll to position [176, 0]
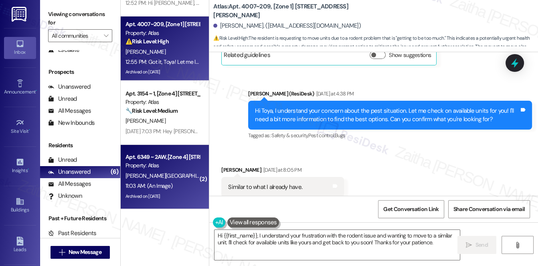
click at [174, 171] on div "Y. Velasquez" at bounding box center [163, 176] width 76 height 10
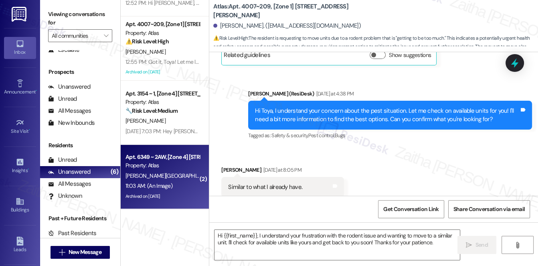
type textarea "Fetching suggested responses. Please feel free to read through the conversation…"
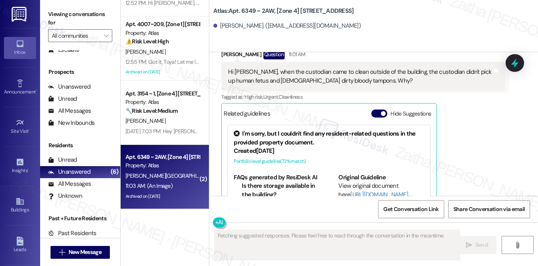
scroll to position [14778, 0]
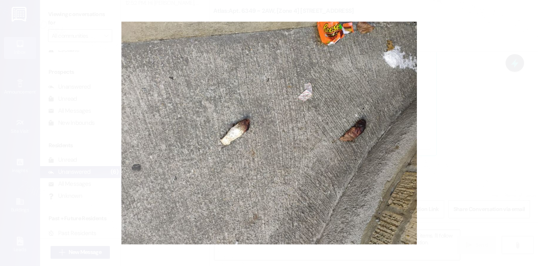
click at [446, 136] on button "Unzoom image" at bounding box center [269, 133] width 538 height 266
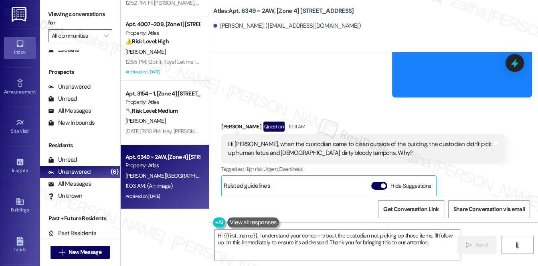
scroll to position [14596, 0]
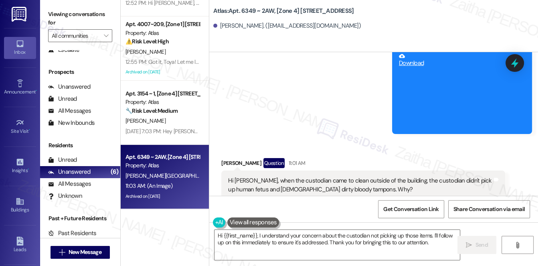
click at [375, 218] on button "Hide Suggestions" at bounding box center [379, 222] width 16 height 8
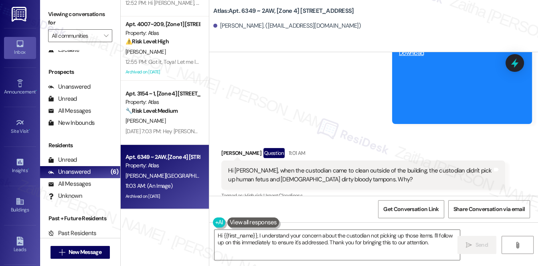
scroll to position [14669, 0]
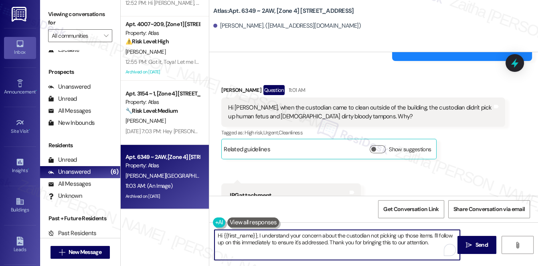
click at [258, 235] on textarea "Hi {{first_name}}, I understand your concern about the custodian not picking up…" at bounding box center [338, 245] width 246 height 30
drag, startPoint x: 259, startPoint y: 240, endPoint x: 262, endPoint y: 251, distance: 10.9
click at [262, 251] on textarea "Hi {{first_name}}, thank you for the photo. I understand your concern about the…" at bounding box center [338, 245] width 246 height 30
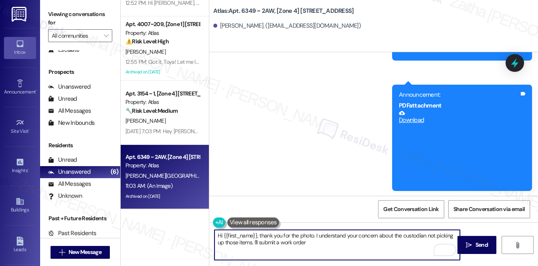
scroll to position [14523, 0]
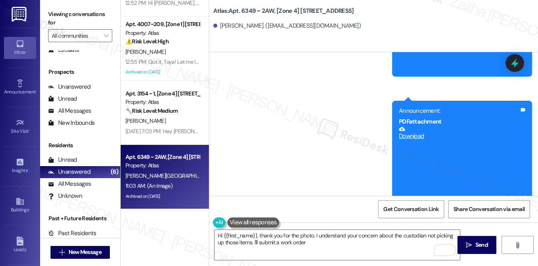
drag, startPoint x: 226, startPoint y: 125, endPoint x: 357, endPoint y: 137, distance: 131.3
click at [357, 243] on div "Hi Sarah, when the custodian came to clean outside of the building, the custodi…" at bounding box center [363, 257] width 284 height 29
copy div "Hi Sarah, when the custodian came to clean outside of the building, the custodi…"
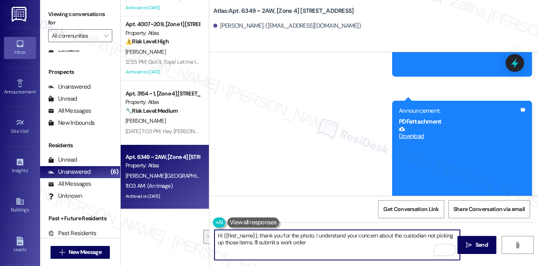
drag, startPoint x: 259, startPoint y: 235, endPoint x: 314, endPoint y: 245, distance: 56.6
click at [314, 245] on textarea "Hi {{first_name}}, thank you for the photo. I understand your concern about the…" at bounding box center [338, 245] width 246 height 30
click at [332, 243] on textarea "Hi {{first_name}}, thank you for the photo. I understand your concern about the…" at bounding box center [338, 245] width 246 height 30
drag, startPoint x: 314, startPoint y: 235, endPoint x: 323, endPoint y: 245, distance: 13.3
click at [323, 245] on textarea "Hi {{first_name}}, thank you for the photo. I understand your concern about the…" at bounding box center [338, 245] width 246 height 30
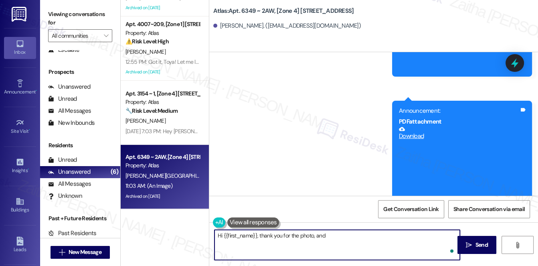
paste textarea "thank you for bringing this to our attention. I’m so sorry this was overlooked …"
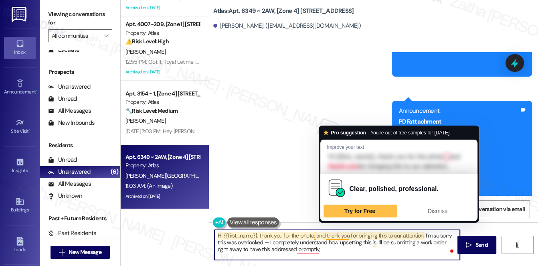
click at [349, 235] on textarea "Hi {{first_name}}, thank you for the photo, and thank you for bringing this to …" at bounding box center [338, 245] width 246 height 30
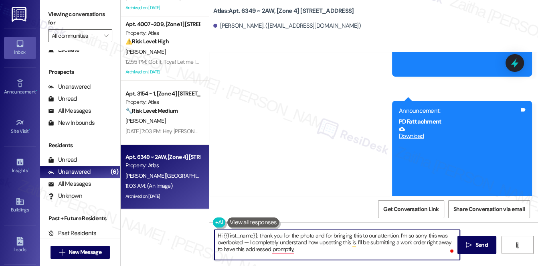
click at [249, 243] on textarea "Hi {{first_name}}, thank you for the photo and for bringing this to our attenti…" at bounding box center [338, 245] width 246 height 30
click at [438, 243] on textarea "Hi {{first_name}}, thank you for the photo and for bringing this to our attenti…" at bounding box center [338, 245] width 246 height 30
click at [437, 242] on textarea "Hi {{first_name}}, thank you for the photo and for bringing this to our attenti…" at bounding box center [338, 245] width 246 height 30
click at [437, 243] on textarea "Hi {{first_name}}, thank you for the photo and for bringing this to our attenti…" at bounding box center [338, 245] width 246 height 30
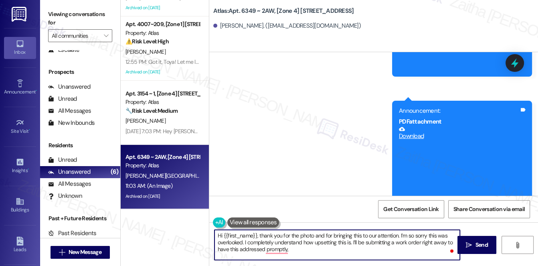
click at [437, 243] on textarea "Hi {{first_name}}, thank you for the photo and for bringing this to our attenti…" at bounding box center [338, 245] width 246 height 30
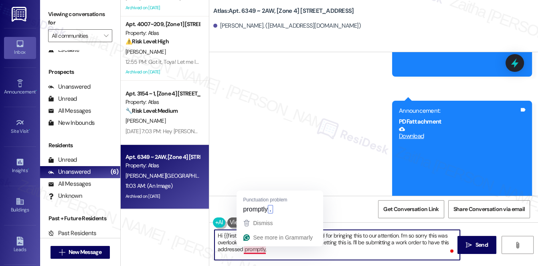
click at [252, 250] on textarea "Hi {{first_name}}, thank you for the photo and for bringing this to our attenti…" at bounding box center [338, 245] width 246 height 30
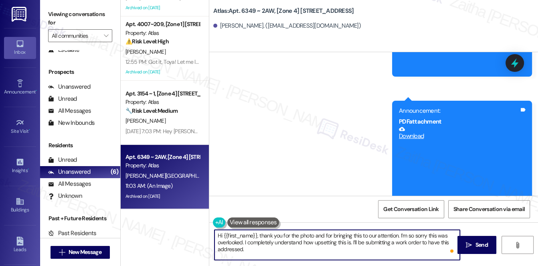
click at [229, 250] on textarea "Hi {{first_name}}, thank you for the photo and for bringing this to our attenti…" at bounding box center [338, 245] width 246 height 30
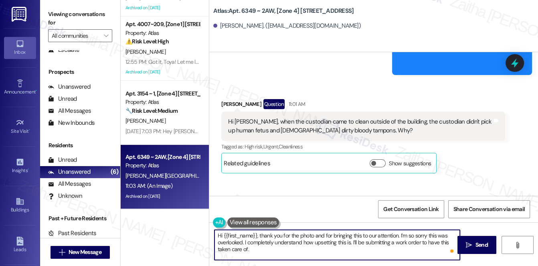
scroll to position [14671, 0]
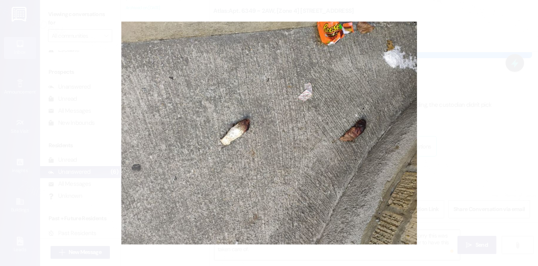
click at [455, 119] on button "Unzoom image" at bounding box center [269, 133] width 538 height 266
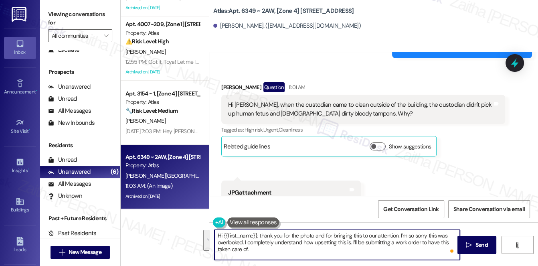
drag, startPoint x: 314, startPoint y: 235, endPoint x: 320, endPoint y: 249, distance: 14.9
click at [319, 250] on textarea "Hi {{first_name}}, thank you for the photo and for bringing this to our attenti…" at bounding box center [338, 245] width 246 height 30
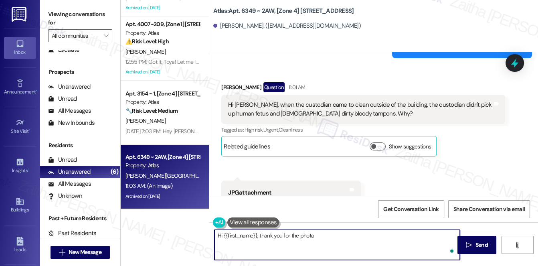
paste textarea "I’m so sorry this was overlooked and I want to make sure it’s addressed right a…"
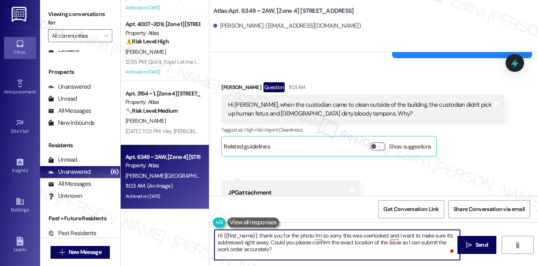
click at [313, 237] on textarea "Hi {{first_name}}, thank you for the photo I’m so sorry this was overlooked and…" at bounding box center [338, 245] width 246 height 30
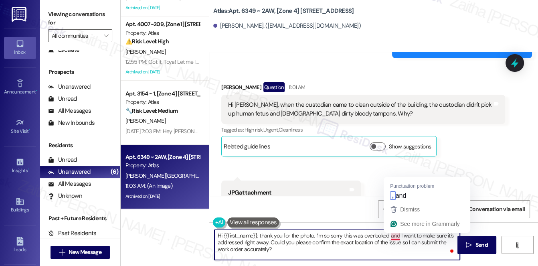
type textarea "Hi {{first_name}}, thank you for the photo. I’m so sorry this was overlooked, a…"
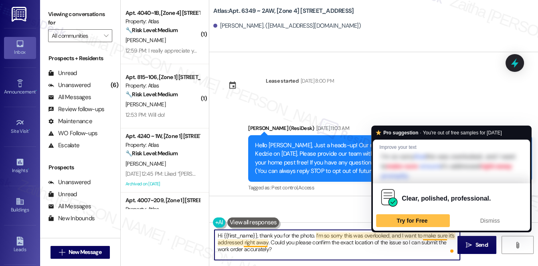
scroll to position [14671, 0]
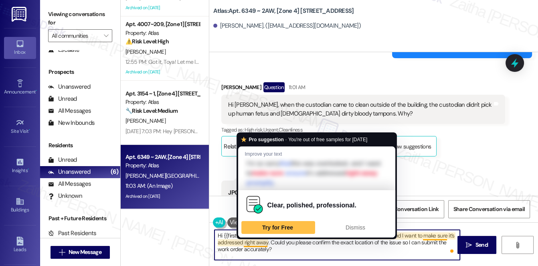
click at [260, 242] on textarea "Hi {{first_name}}, thank you for the photo. I’m so sorry this was overlooked, a…" at bounding box center [338, 245] width 246 height 30
click at [261, 242] on textarea "Hi {{first_name}}, thank you for the photo. I’m so sorry this was overlooked, a…" at bounding box center [338, 245] width 246 height 30
click at [260, 242] on textarea "Hi {{first_name}}, thank you for the photo. I’m so sorry this was overlooked, a…" at bounding box center [338, 245] width 246 height 30
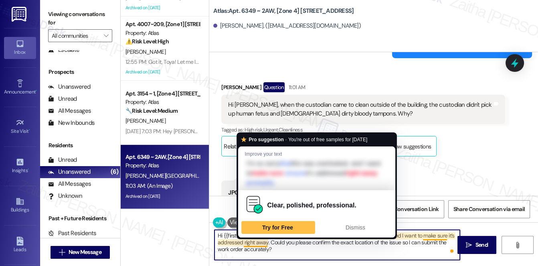
click at [259, 242] on textarea "Hi {{first_name}}, thank you for the photo. I’m so sorry this was overlooked, a…" at bounding box center [338, 245] width 246 height 30
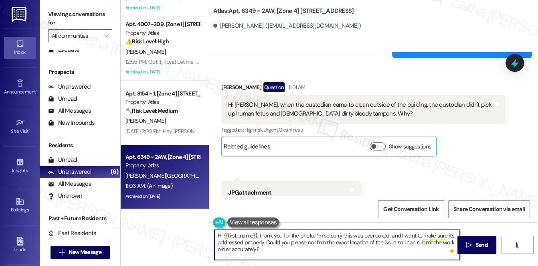
click at [267, 251] on textarea "Hi {{first_name}}, thank you for the photo. I’m so sorry this was overlooked, a…" at bounding box center [338, 245] width 246 height 30
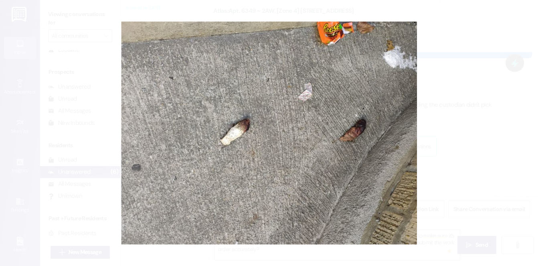
click at [468, 116] on button "Unzoom image" at bounding box center [269, 133] width 538 height 266
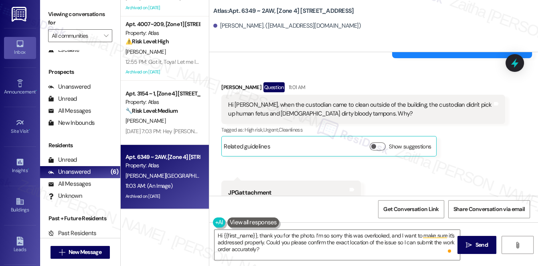
drag, startPoint x: 417, startPoint y: 101, endPoint x: 381, endPoint y: 136, distance: 50.8
click at [381, 136] on div "Received via SMS Yolanda Velasquez Question 11:01 AM Hi Sarah, when the custodi…" at bounding box center [373, 195] width 329 height 262
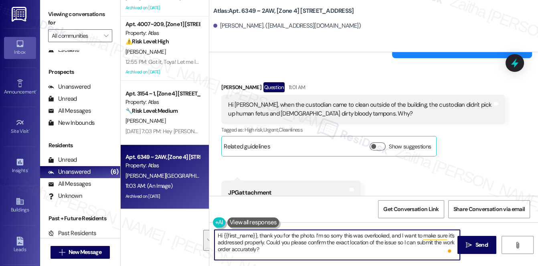
scroll to position [2, 0]
drag, startPoint x: 314, startPoint y: 233, endPoint x: 324, endPoint y: 255, distance: 23.9
click at [324, 255] on textarea "Hi {{first_name}}, thank you for the photo. I’m so sorry this was overlooked, a…" at bounding box center [338, 245] width 246 height 30
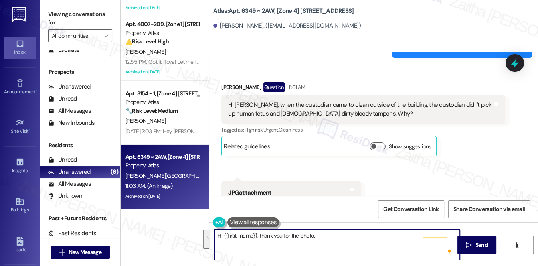
scroll to position [0, 0]
paste textarea "thank you for bringing this to our attention. I’m so sorry this was overlooked.…"
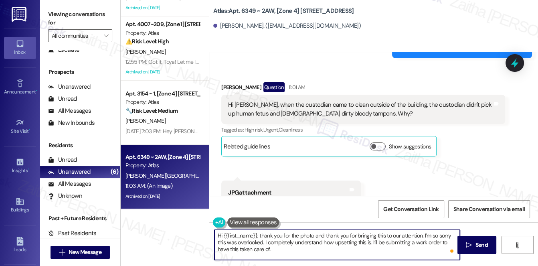
click at [345, 235] on textarea "Hi {{first_name}}, thank you for the photo and thank you for bringing this to o…" at bounding box center [338, 245] width 246 height 30
click at [263, 249] on textarea "Hi {{first_name}}, thank you for the photo and for bringing this to our attenti…" at bounding box center [338, 245] width 246 height 30
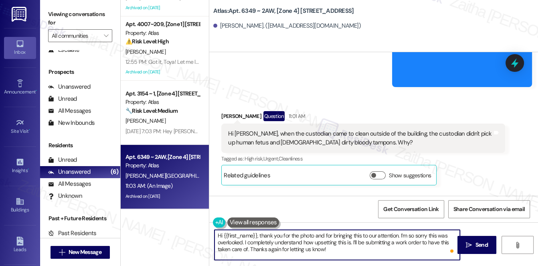
scroll to position [14635, 0]
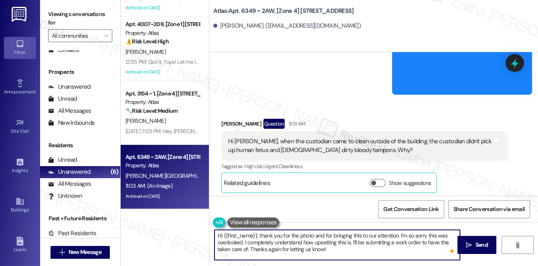
click at [247, 247] on textarea "Hi {{first_name}}, thank you for the photo and for bringing this to our attenti…" at bounding box center [338, 245] width 246 height 30
type textarea "Hi {{first_name}}, thank you for the photo and for bringing this to our attenti…"
click at [476, 242] on span "Send" at bounding box center [482, 245] width 12 height 8
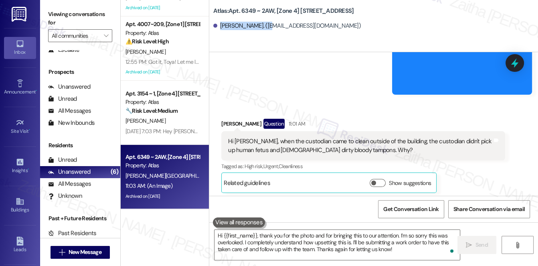
drag, startPoint x: 219, startPoint y: 26, endPoint x: 266, endPoint y: 20, distance: 47.3
click at [266, 20] on div "Yolanda Velasquez. (swimmingyv@gmail.com)" at bounding box center [375, 26] width 325 height 16
copy div "Yolanda Velasquez."
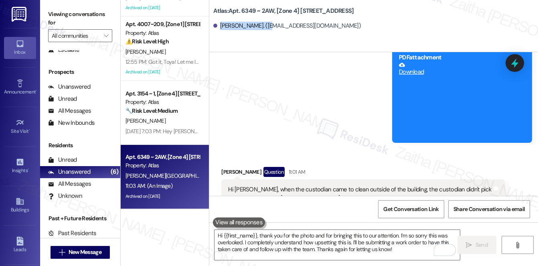
scroll to position [14562, 0]
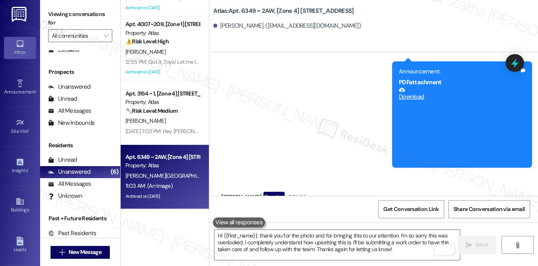
drag, startPoint x: 223, startPoint y: 84, endPoint x: 349, endPoint y: 94, distance: 126.3
click at [349, 204] on div "Hi Sarah, when the custodian came to clean outside of the building, the custodi…" at bounding box center [363, 218] width 284 height 29
copy div "Hi Sarah, when the custodian came to clean outside of the building, the custodi…"
click at [416, 192] on div "Yolanda Velasquez Question 11:01 AM" at bounding box center [363, 198] width 284 height 13
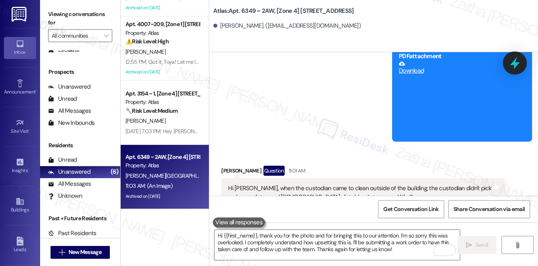
scroll to position [14598, 0]
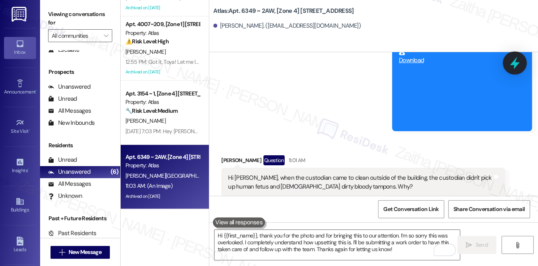
click at [514, 63] on icon at bounding box center [515, 63] width 10 height 12
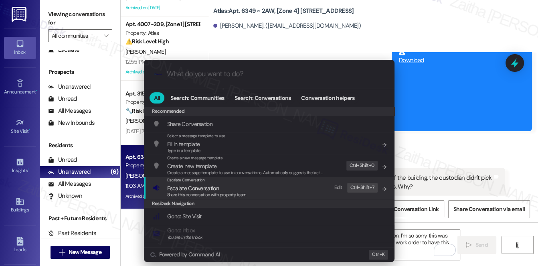
click at [180, 189] on span "Escalate Conversation" at bounding box center [193, 188] width 52 height 7
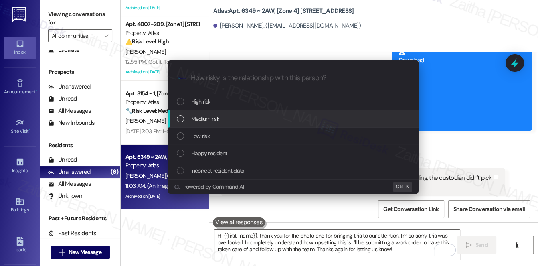
click at [208, 117] on span "Medium risk" at bounding box center [205, 118] width 28 height 9
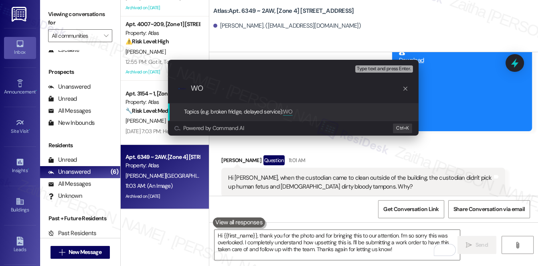
paste input "#169188"
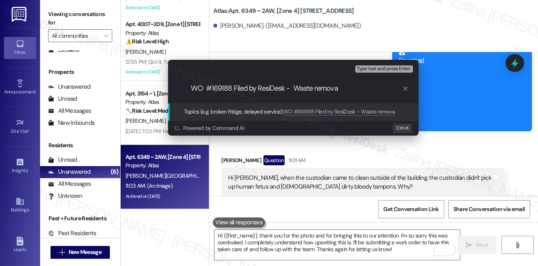
type input "WO #169188 Filed by ResiDesk - Waste removal"
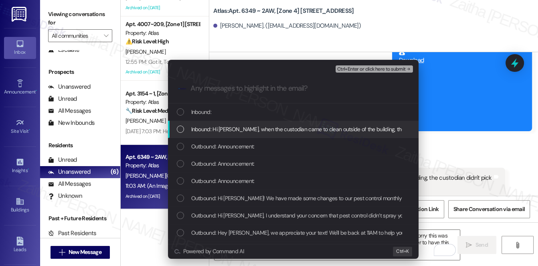
click at [287, 129] on span "Inbound: Hi Sarah, when the custodian came to clean outside of the building, th…" at bounding box center [409, 129] width 436 height 9
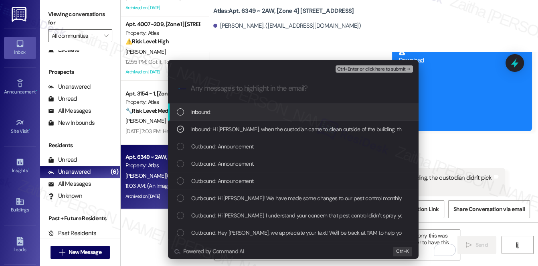
click at [274, 111] on div "Inbound:" at bounding box center [294, 111] width 235 height 9
click at [358, 70] on span "Ctrl+Enter or click here to submit" at bounding box center [371, 70] width 69 height 6
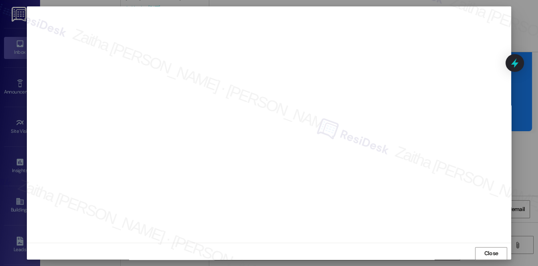
scroll to position [7, 0]
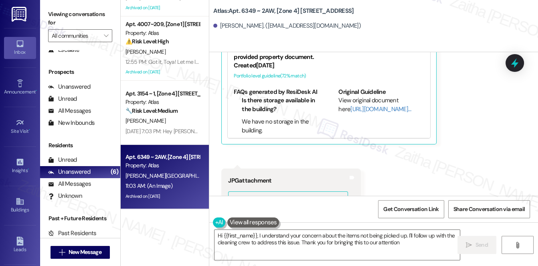
type textarea "Hi {{first_name}}, I understand your concern about the items not being picked u…"
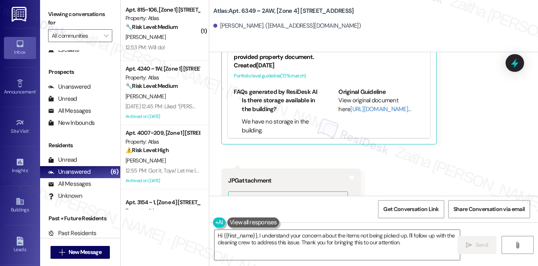
scroll to position [67, 0]
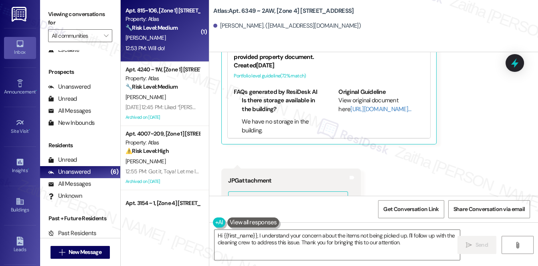
click at [179, 34] on div "J. Crenshaw" at bounding box center [163, 38] width 76 height 10
type textarea "Fetching suggested responses. Please feel free to read through the conversation…"
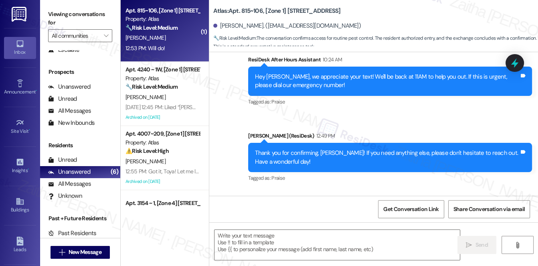
type textarea "Fetching suggested responses. Please feel free to read through the conversation…"
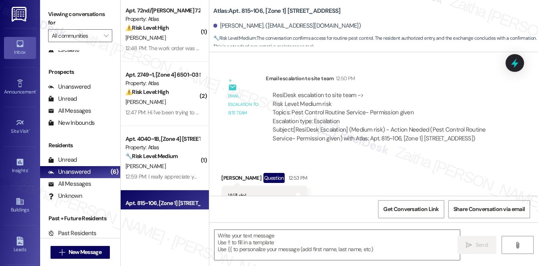
scroll to position [429, 0]
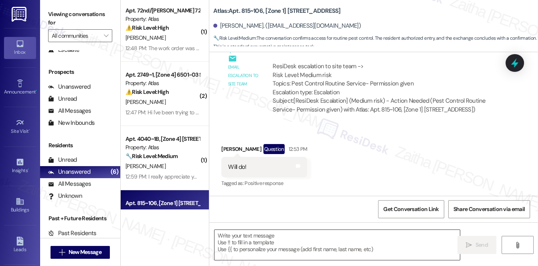
click at [287, 242] on textarea at bounding box center [338, 245] width 246 height 30
drag, startPoint x: 227, startPoint y: 166, endPoint x: 250, endPoint y: 166, distance: 23.7
click at [250, 166] on div "Will do! Tags and notes" at bounding box center [264, 167] width 86 height 20
copy div "Will do!"
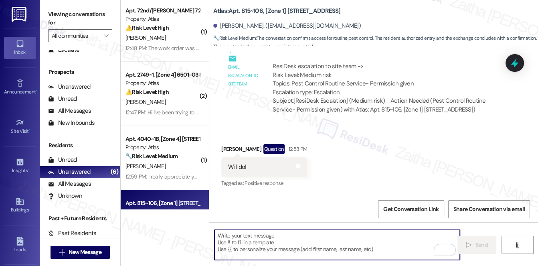
click at [284, 251] on textarea "To enrich screen reader interactions, please activate Accessibility in Grammarl…" at bounding box center [338, 245] width 246 height 30
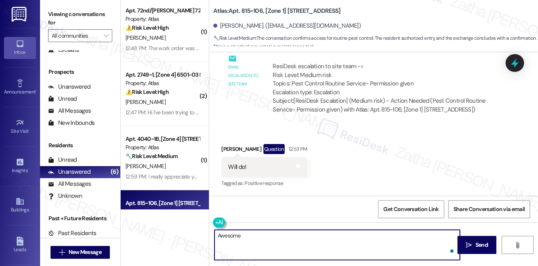
type textarea "Awesome!"
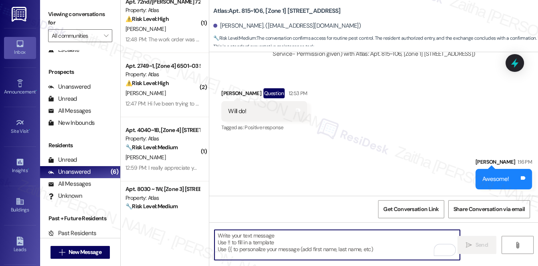
scroll to position [67, 0]
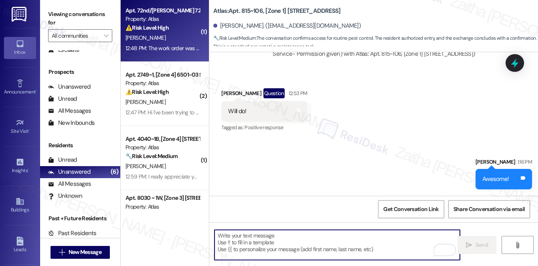
click at [173, 33] on div "[PERSON_NAME]" at bounding box center [163, 38] width 76 height 10
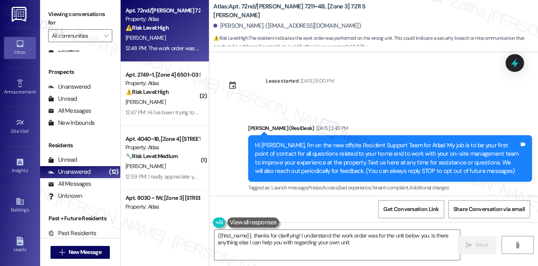
type textarea "{{first_name}}, thanks for clarifying! I understand the work order was for the …"
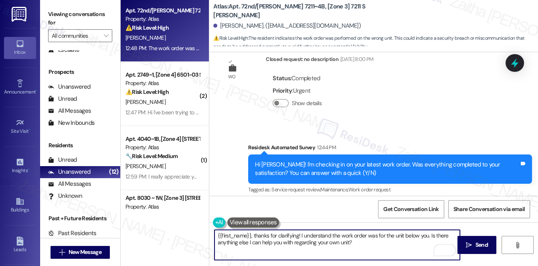
drag, startPoint x: 217, startPoint y: 235, endPoint x: 361, endPoint y: 240, distance: 144.1
click at [361, 240] on textarea "{{first_name}}, thanks for clarifying! I understand the work order was for the …" at bounding box center [338, 245] width 246 height 30
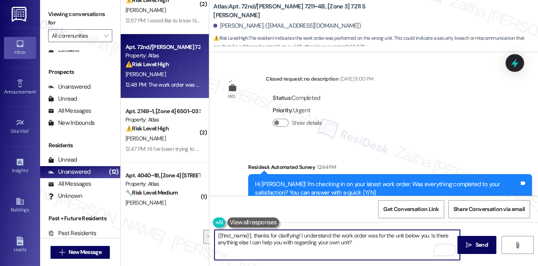
scroll to position [7089, 0]
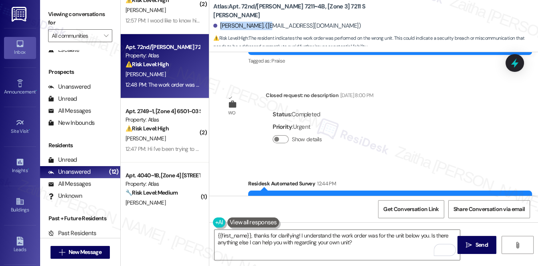
drag, startPoint x: 219, startPoint y: 22, endPoint x: 268, endPoint y: 24, distance: 49.4
click at [268, 24] on div "[PERSON_NAME]. ([EMAIL_ADDRESS][DOMAIN_NAME])" at bounding box center [287, 26] width 148 height 8
copy div "[PERSON_NAME]"
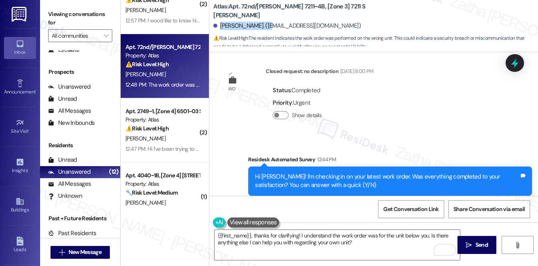
scroll to position [7125, 0]
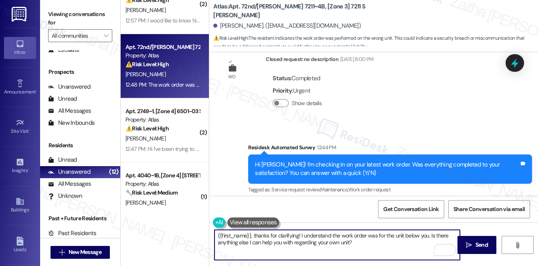
click at [365, 234] on textarea "{{first_name}}, thanks for clarifying! I understand the work order was for the …" at bounding box center [338, 245] width 246 height 30
paste textarea "#168962"
paste textarea "Ceiling needs to be replaced, drywall patched, and painted."
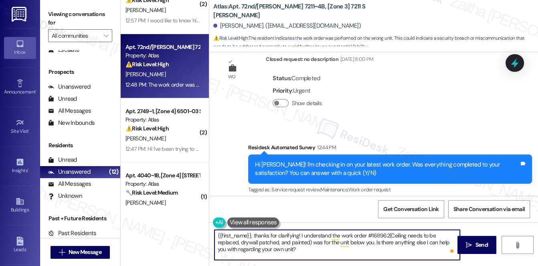
click at [385, 233] on textarea "{{first_name}}, thanks for clarifying! I understand the work order #168962(Ceil…" at bounding box center [338, 245] width 246 height 30
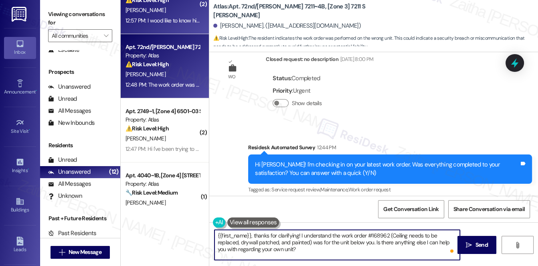
type textarea "{{first_name}}, thanks for clarifying! I understand the work order #168962 (Cei…"
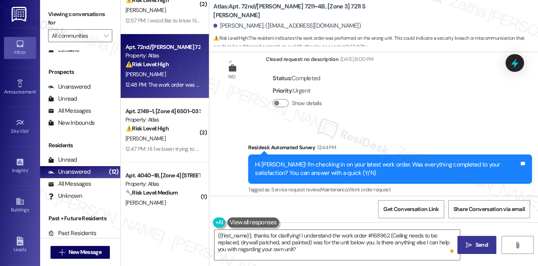
click at [477, 244] on span "Send" at bounding box center [482, 245] width 12 height 8
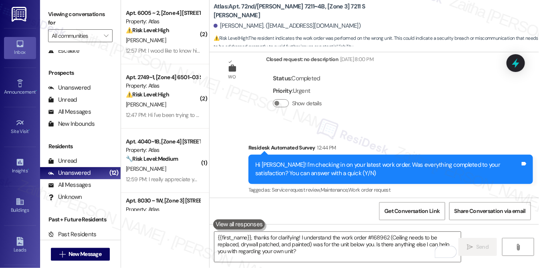
scroll to position [94, 0]
